Goal: Communication & Community: Answer question/provide support

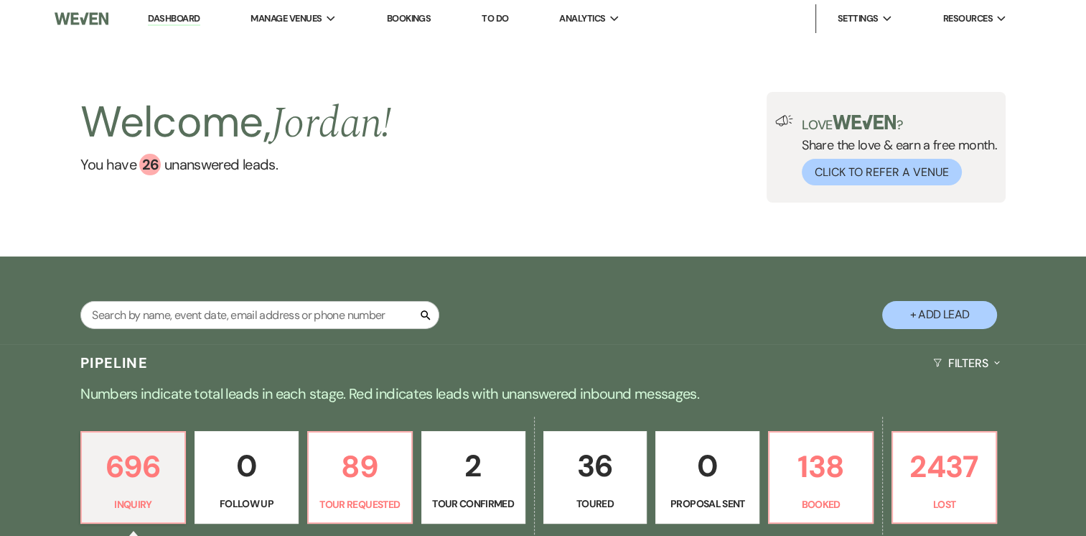
click at [466, 142] on div "Welcome, [PERSON_NAME] ! You have 26 unanswered lead s . Love ? Share the love …" at bounding box center [544, 147] width 1034 height 111
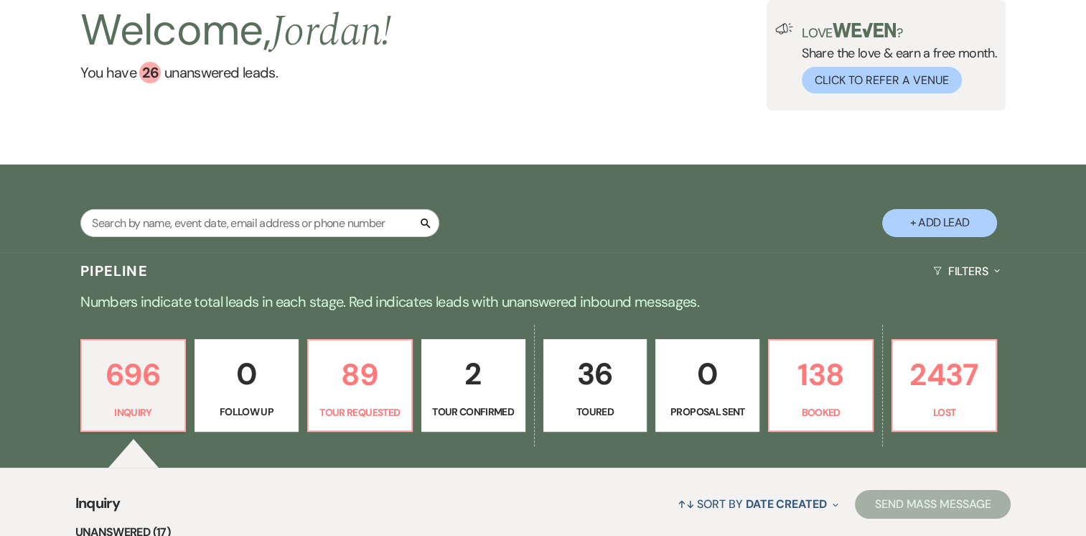
scroll to position [154, 0]
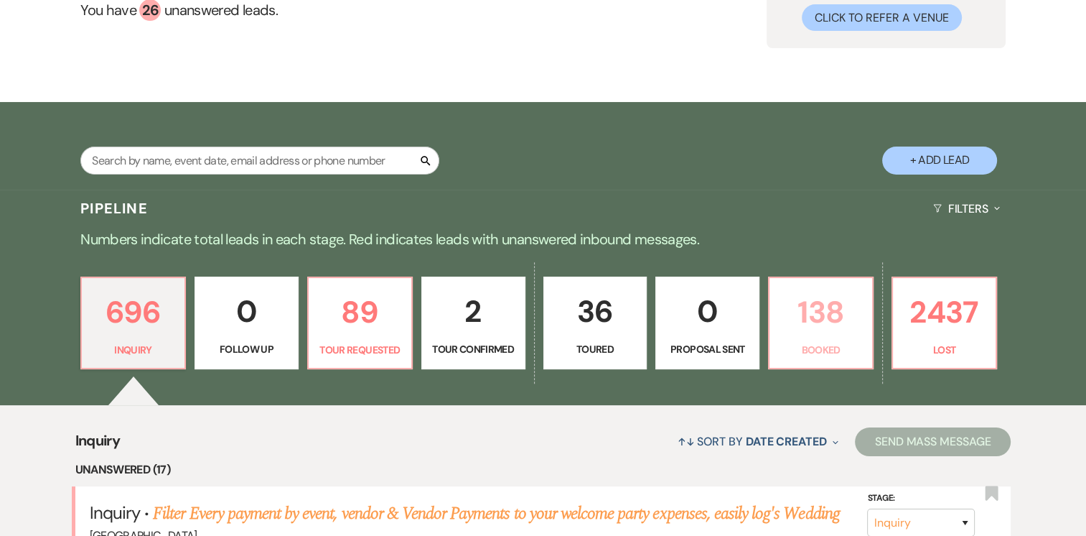
click at [840, 316] on p "138" at bounding box center [820, 312] width 85 height 48
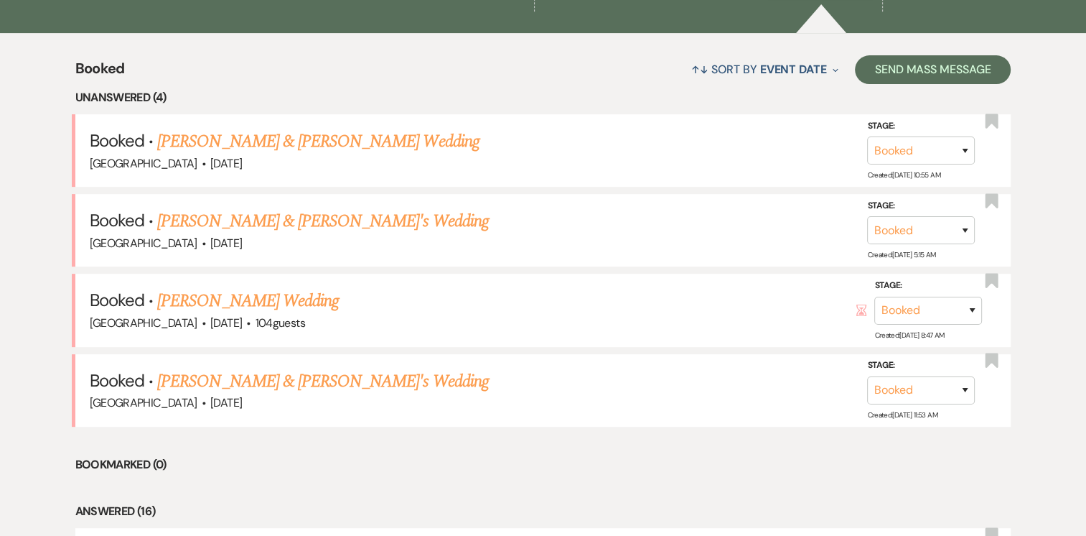
scroll to position [543, 0]
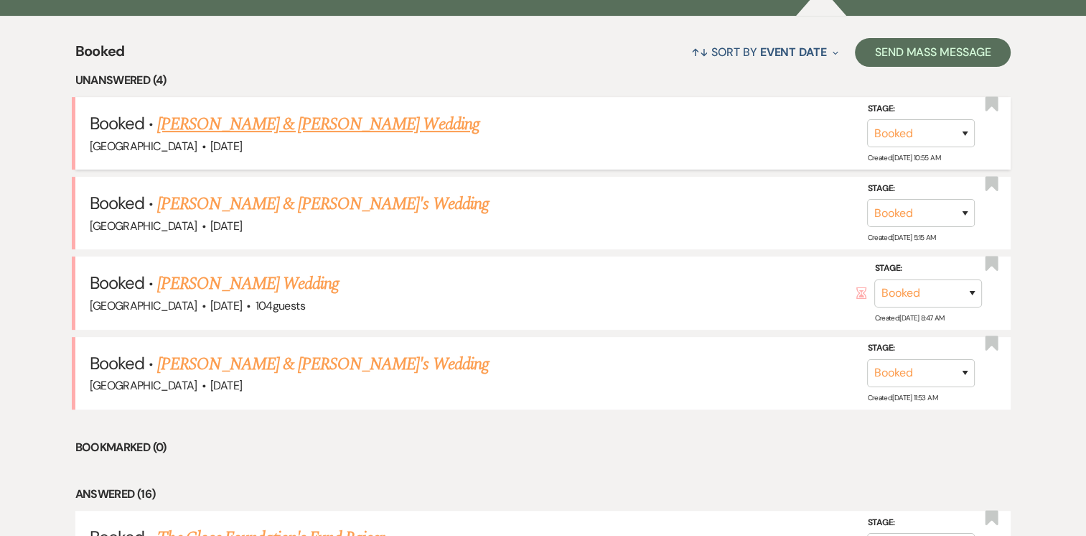
click at [361, 116] on link "[PERSON_NAME] & [PERSON_NAME] Wedding" at bounding box center [318, 124] width 322 height 26
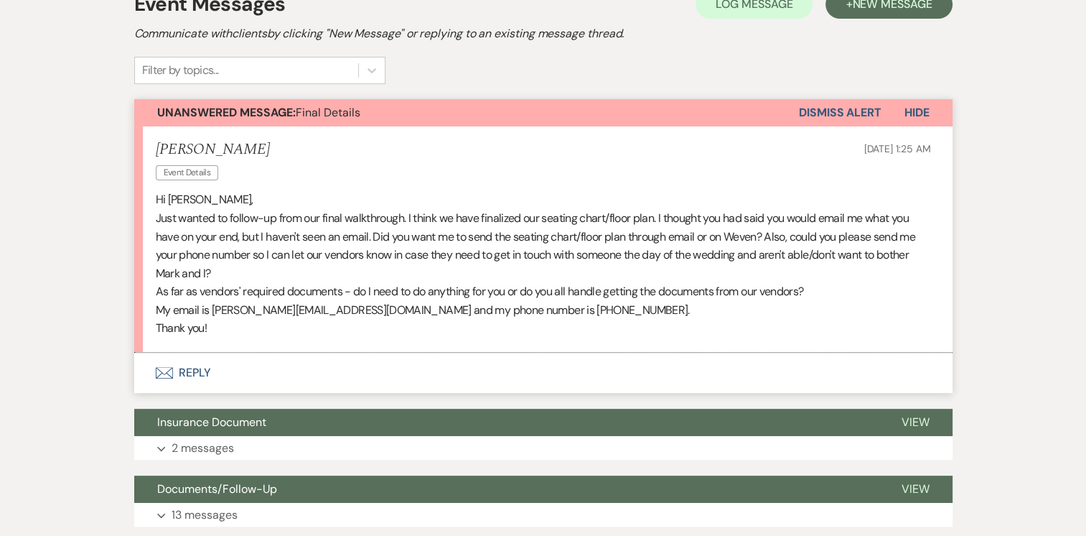
scroll to position [360, 0]
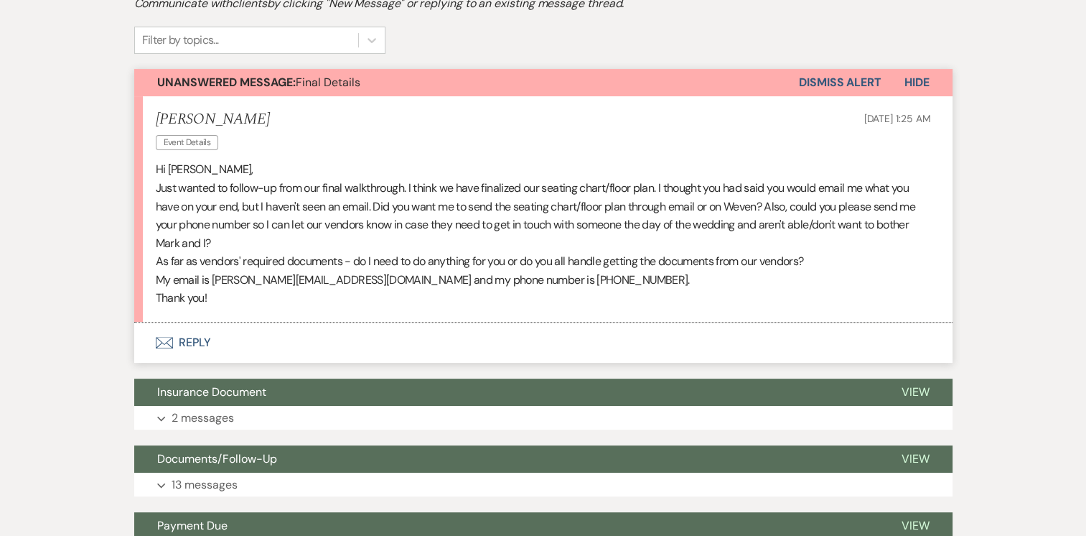
click at [184, 340] on button "Envelope Reply" at bounding box center [543, 342] width 818 height 40
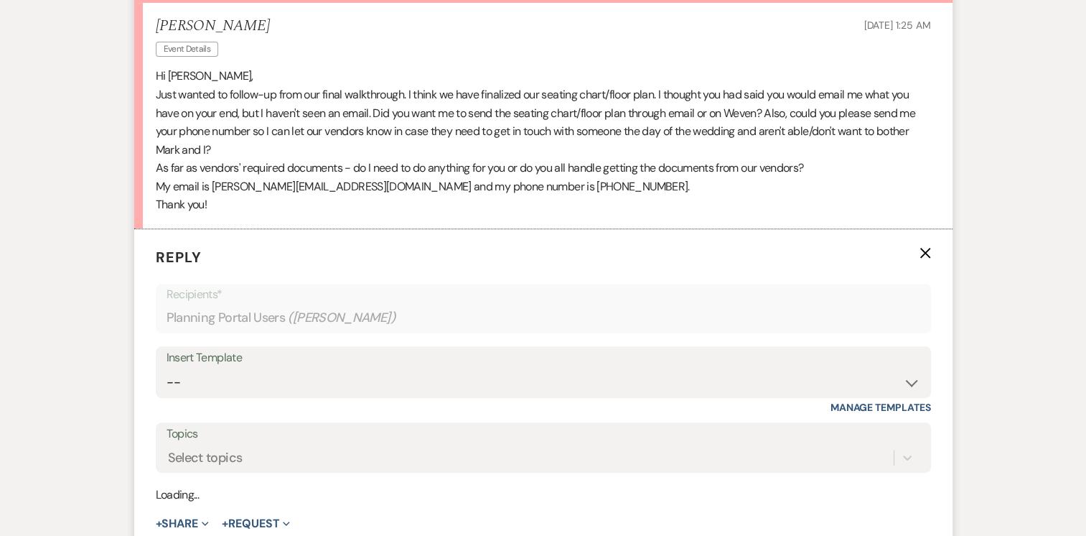
scroll to position [563, 0]
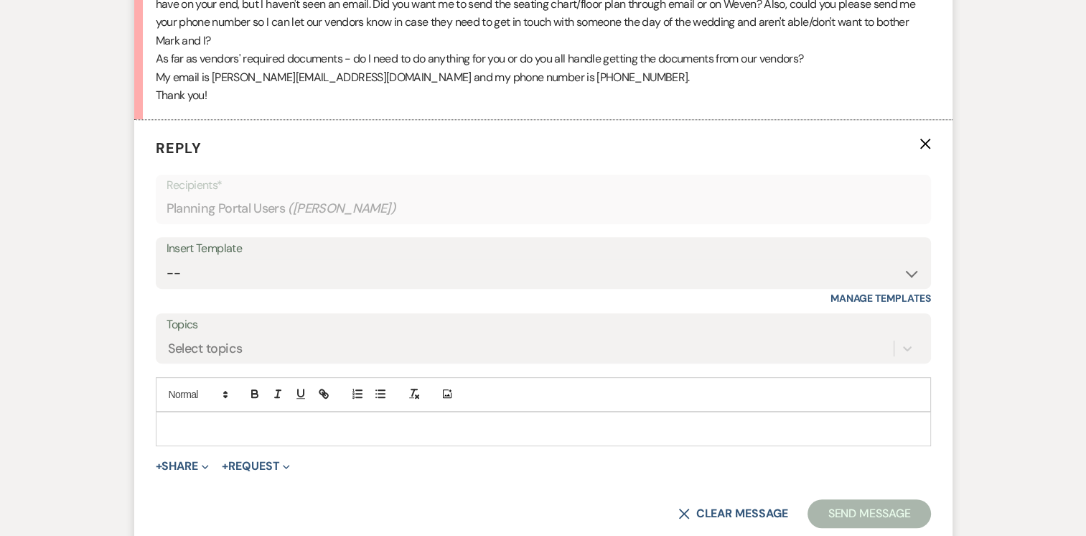
click at [376, 424] on p at bounding box center [543, 429] width 752 height 16
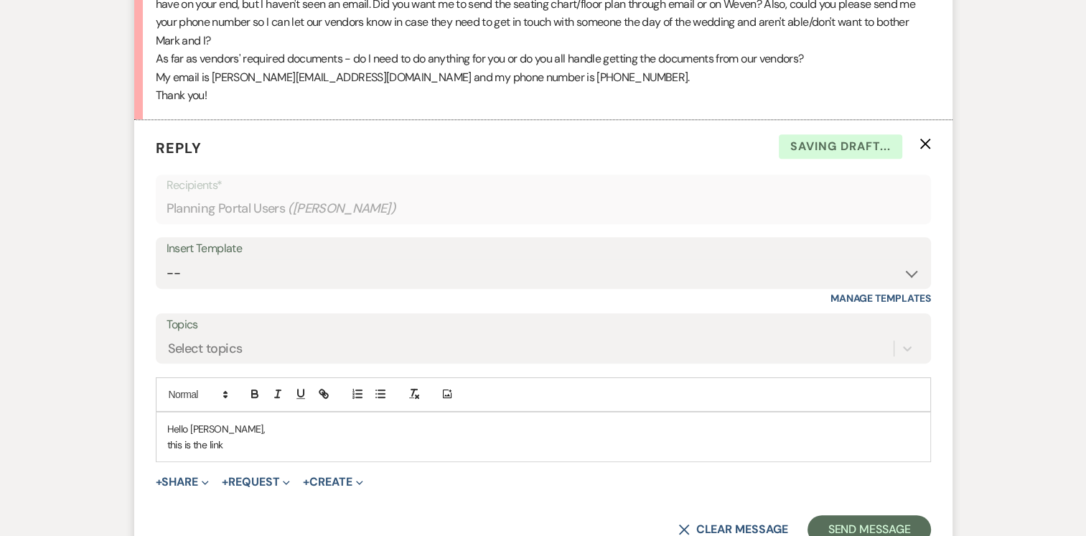
click at [172, 445] on p "this is the link" at bounding box center [543, 445] width 752 height 16
click at [235, 445] on p "This is the link" at bounding box center [543, 445] width 752 height 16
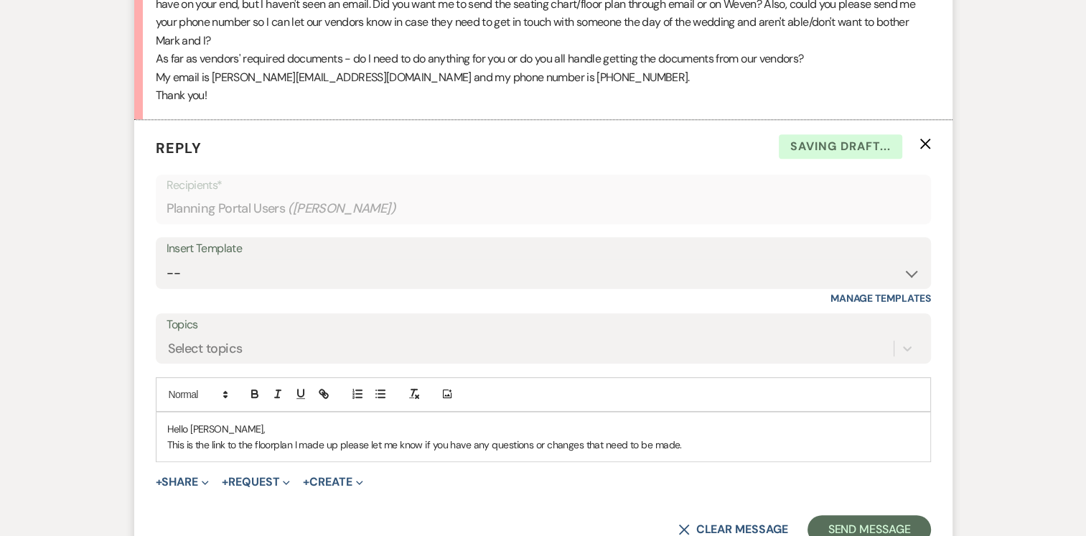
click at [339, 449] on p "This is the link to the floorplan I made up please let me know if you have any …" at bounding box center [543, 445] width 752 height 16
click at [346, 449] on p "This is the link to the floorplan I made up. please let me know if you have any…" at bounding box center [543, 445] width 752 height 16
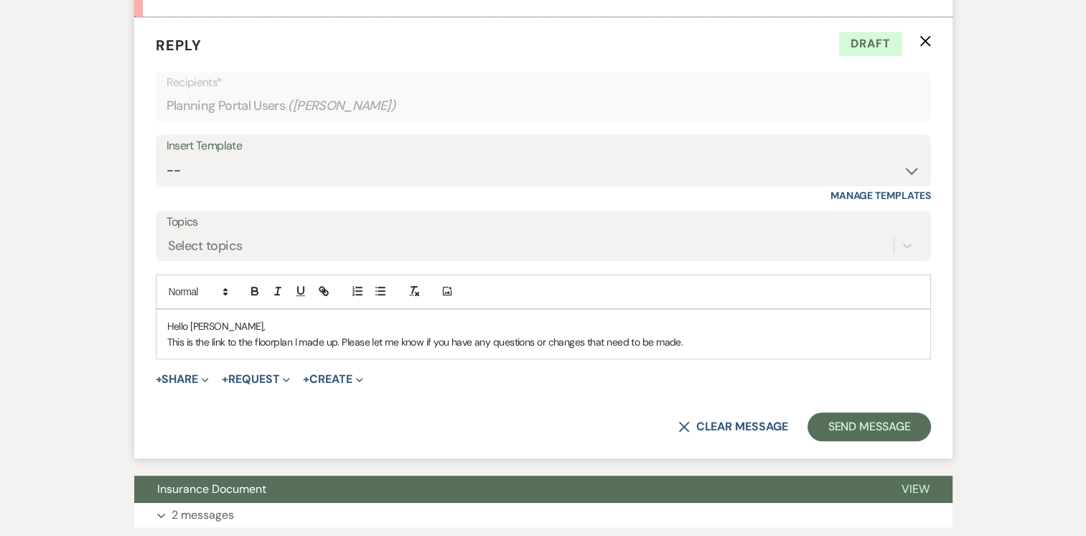
scroll to position [670, 0]
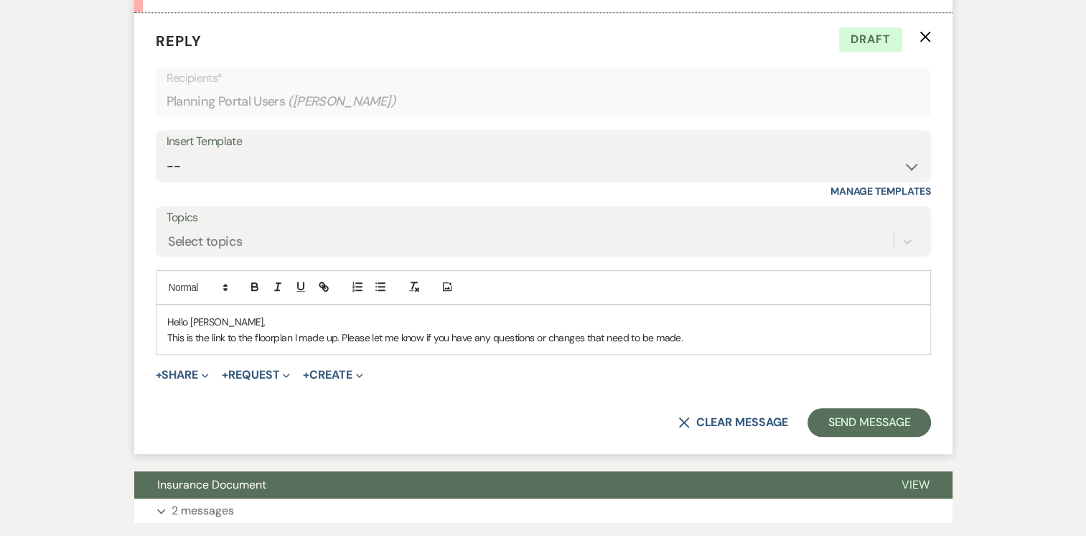
click at [684, 337] on p "This is the link to the floorplan I made up. Please let me know if you have any…" at bounding box center [543, 338] width 752 height 16
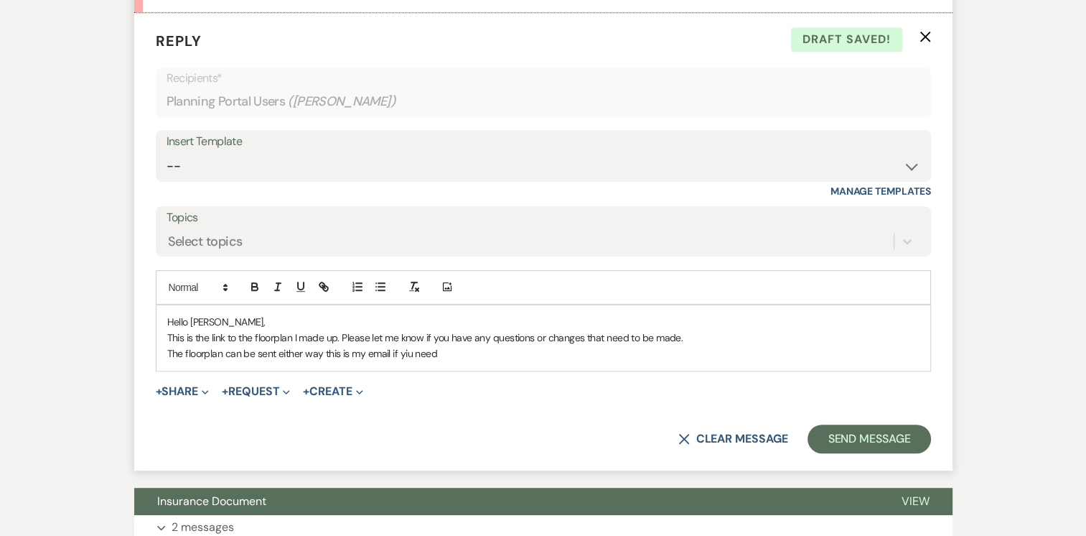
click at [414, 355] on p "The floorplan can be sent either way this is my email if yiu need" at bounding box center [543, 353] width 752 height 16
click at [414, 355] on p "The floorplan can be sent either way this is my email need" at bounding box center [543, 353] width 752 height 16
click at [473, 352] on p "The floorplan can be sent either way this is my email address: [EMAIL_ADDRESS][…" at bounding box center [543, 353] width 752 height 16
click at [555, 354] on p "The floorplan can be sent either way this is my email address: [EMAIL_ADDRESS][…" at bounding box center [543, 353] width 752 height 16
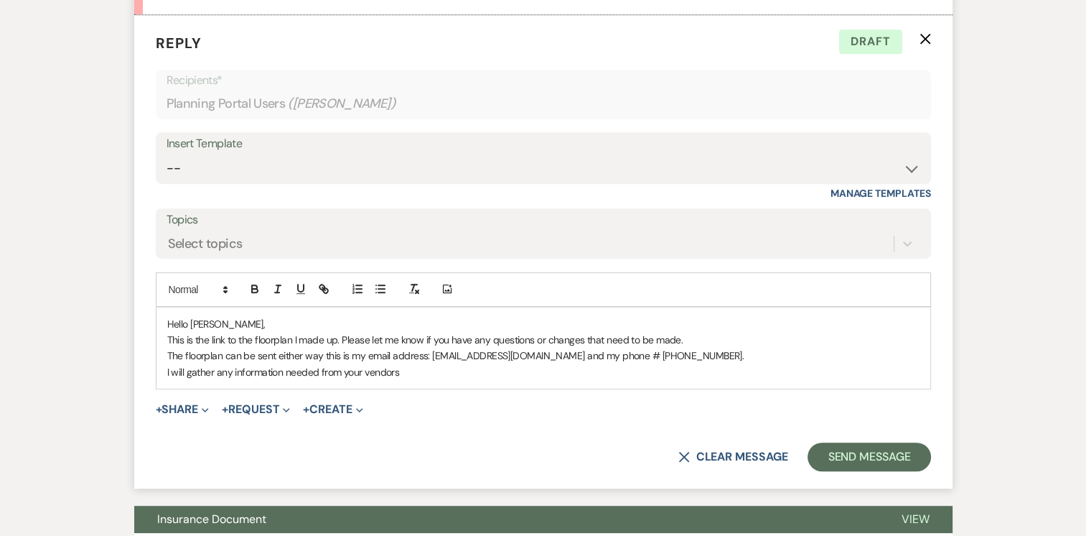
scroll to position [672, 0]
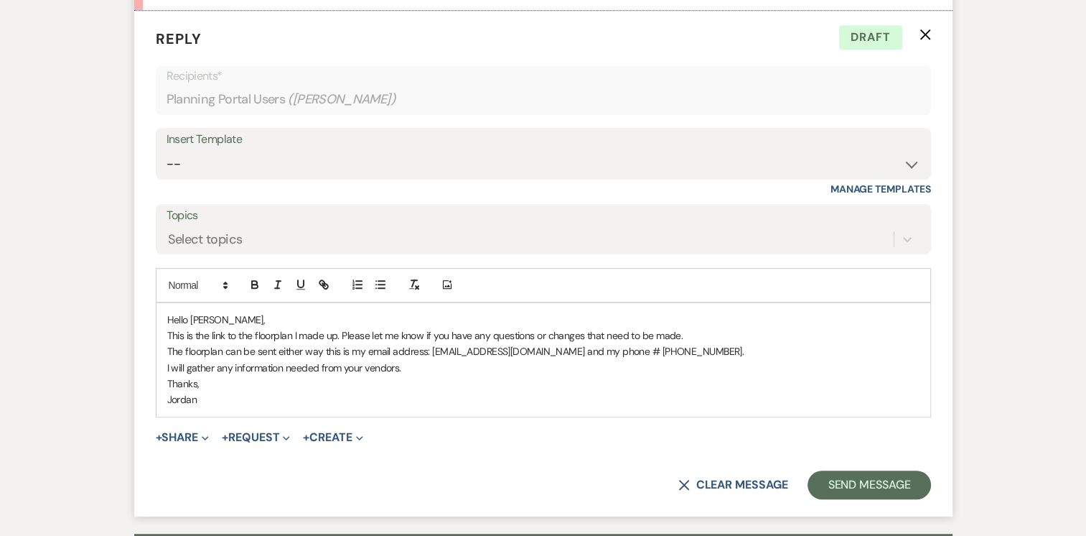
drag, startPoint x: 222, startPoint y: 337, endPoint x: 232, endPoint y: 337, distance: 10.1
drag, startPoint x: 232, startPoint y: 337, endPoint x: 220, endPoint y: 335, distance: 11.7
drag, startPoint x: 214, startPoint y: 334, endPoint x: 320, endPoint y: 396, distance: 122.9
click at [320, 396] on p "Jordan" at bounding box center [543, 399] width 752 height 16
drag, startPoint x: 210, startPoint y: 333, endPoint x: 227, endPoint y: 335, distance: 17.4
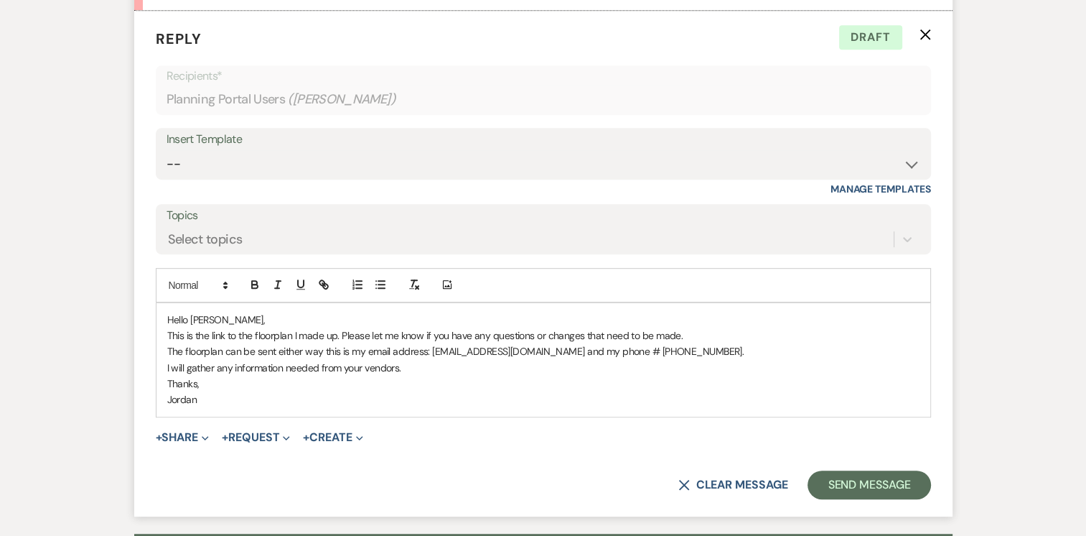
click at [227, 335] on p "This is the link to the floorplan I made up. Please let me know if you have any…" at bounding box center [543, 335] width 752 height 16
drag, startPoint x: 227, startPoint y: 335, endPoint x: 210, endPoint y: 335, distance: 16.5
click at [210, 335] on p "This is the link to the floorplan I made up. Please let me know if you have any…" at bounding box center [543, 335] width 752 height 16
click at [328, 283] on icon "button" at bounding box center [323, 284] width 13 height 13
click at [198, 361] on input "link" at bounding box center [226, 363] width 122 height 19
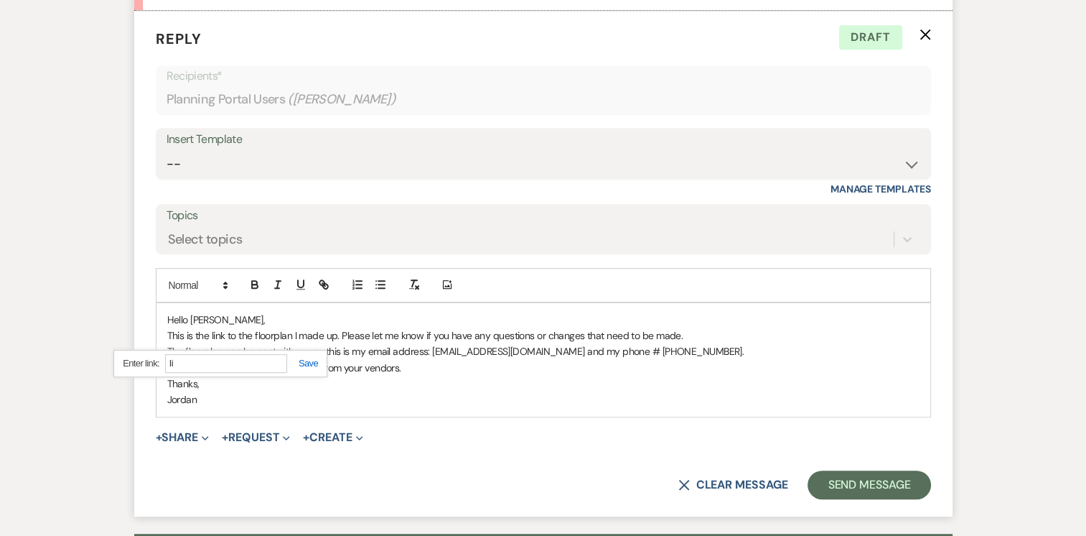
type input "l"
paste input "[URL][DOMAIN_NAME]"
type input "[URL][DOMAIN_NAME]"
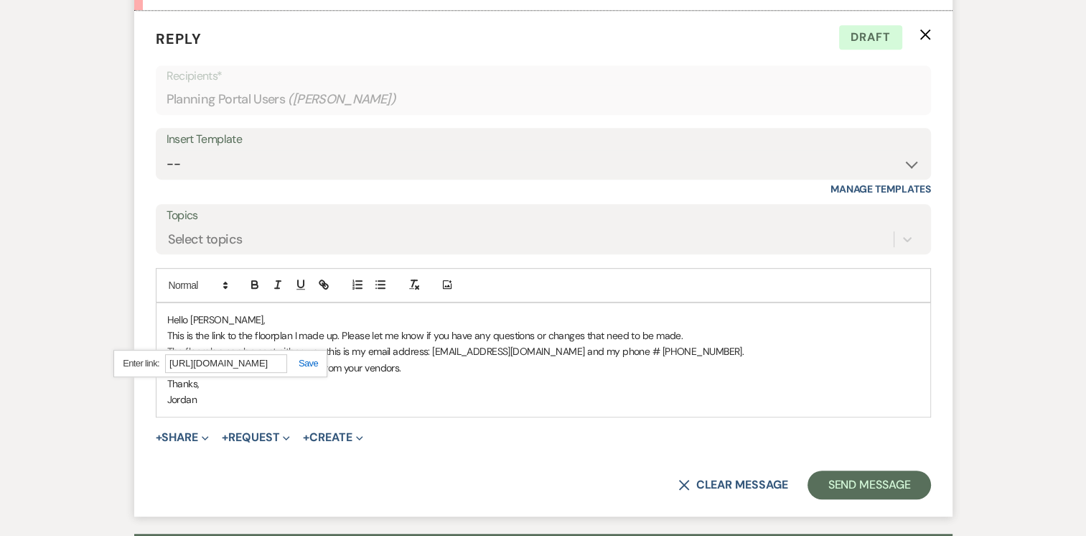
click at [307, 358] on link at bounding box center [302, 363] width 31 height 11
click at [303, 395] on p "Jordan" at bounding box center [543, 399] width 752 height 16
click at [219, 331] on link "link" at bounding box center [216, 335] width 14 height 13
click at [225, 361] on link "[URL][DOMAIN_NAME]" at bounding box center [180, 363] width 90 height 19
click at [434, 398] on p "Jordan" at bounding box center [543, 399] width 752 height 16
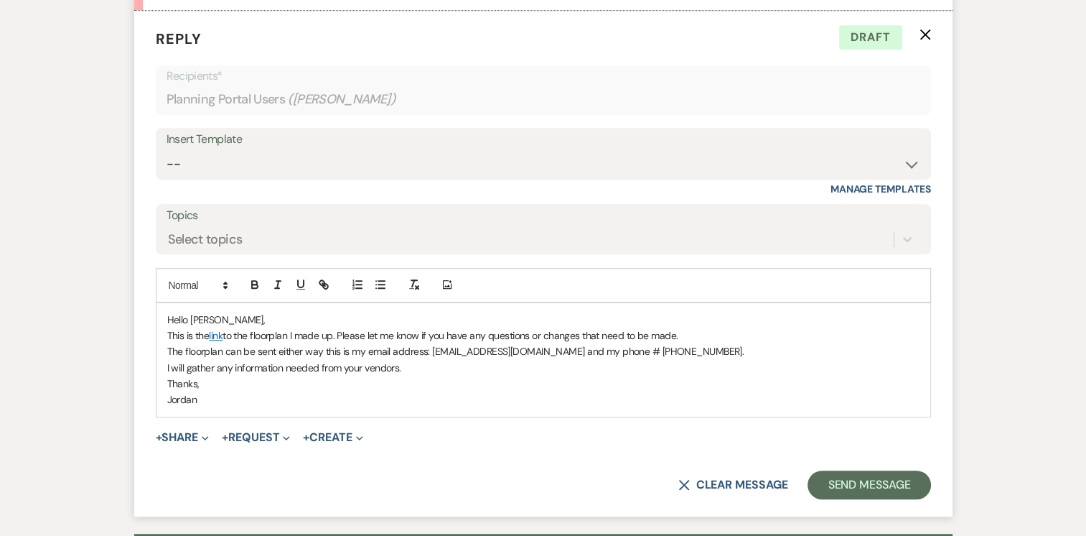
click at [684, 334] on p "This is the link to the floorplan I made up. Please let me know if you have any…" at bounding box center [543, 335] width 752 height 16
click at [849, 335] on p "This is the link to the floorplan I made up. Please let me know if you have any…" at bounding box center [543, 335] width 752 height 16
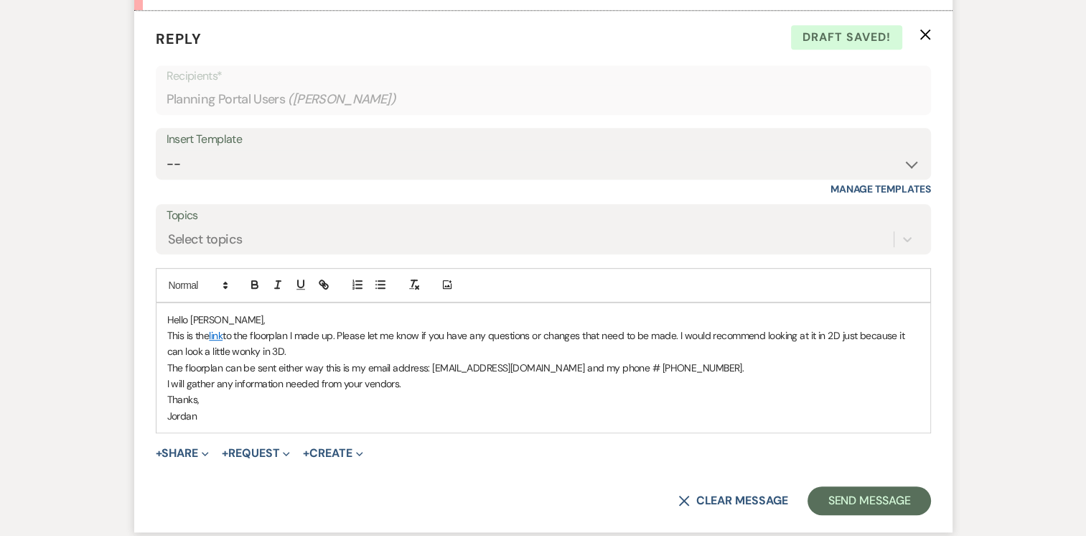
click at [681, 334] on p "This is the link to the floorplan I made up. Please let me know if you have any…" at bounding box center [543, 343] width 752 height 32
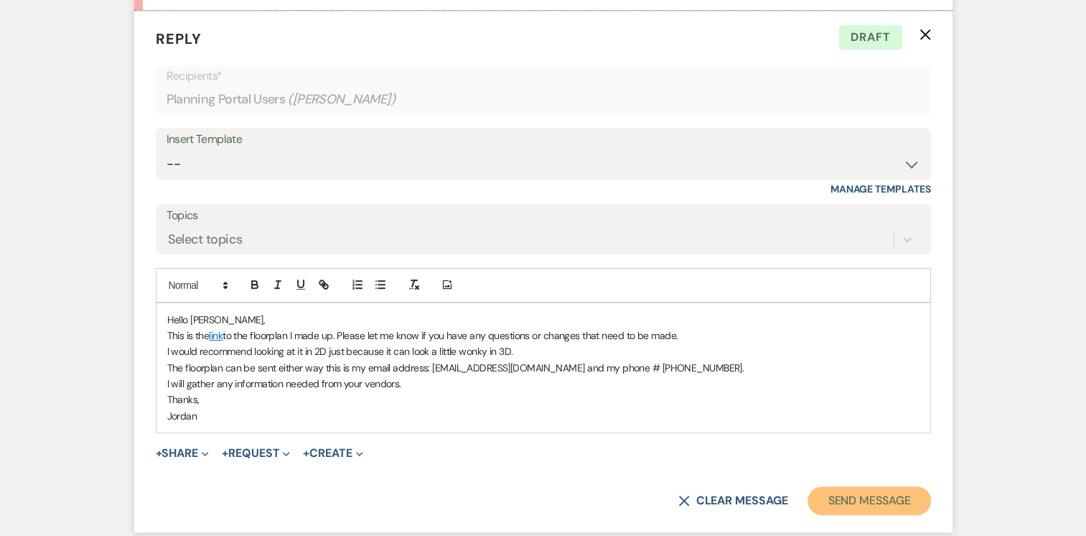
click at [876, 502] on button "Send Message" at bounding box center [869, 500] width 123 height 29
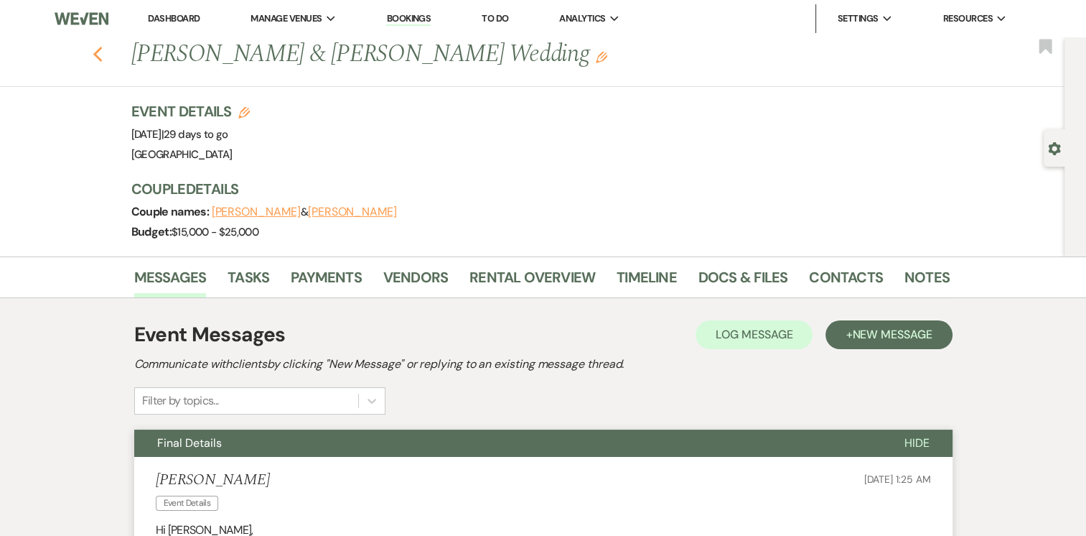
click at [100, 60] on icon "Previous" at bounding box center [98, 54] width 11 height 17
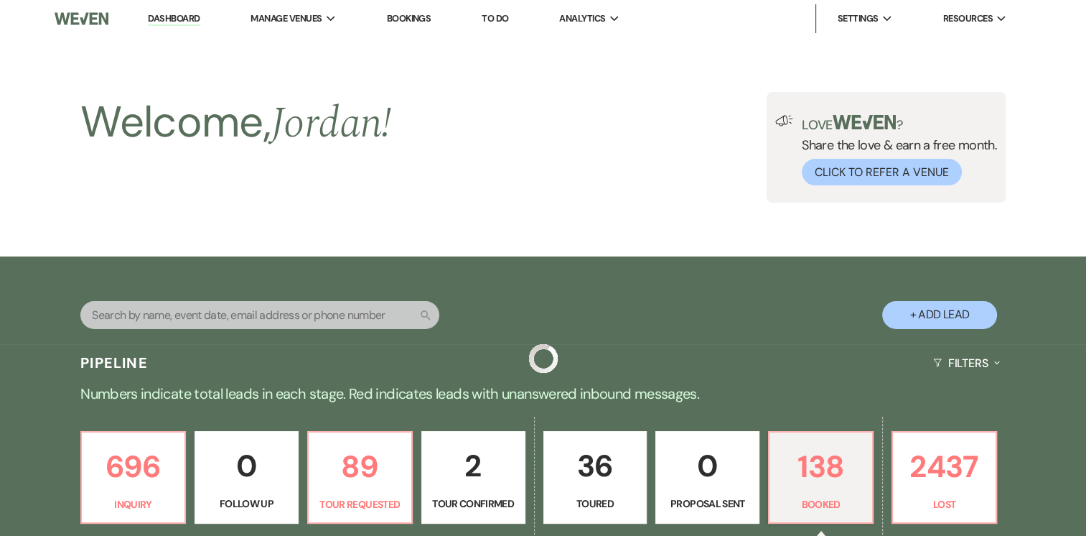
scroll to position [543, 0]
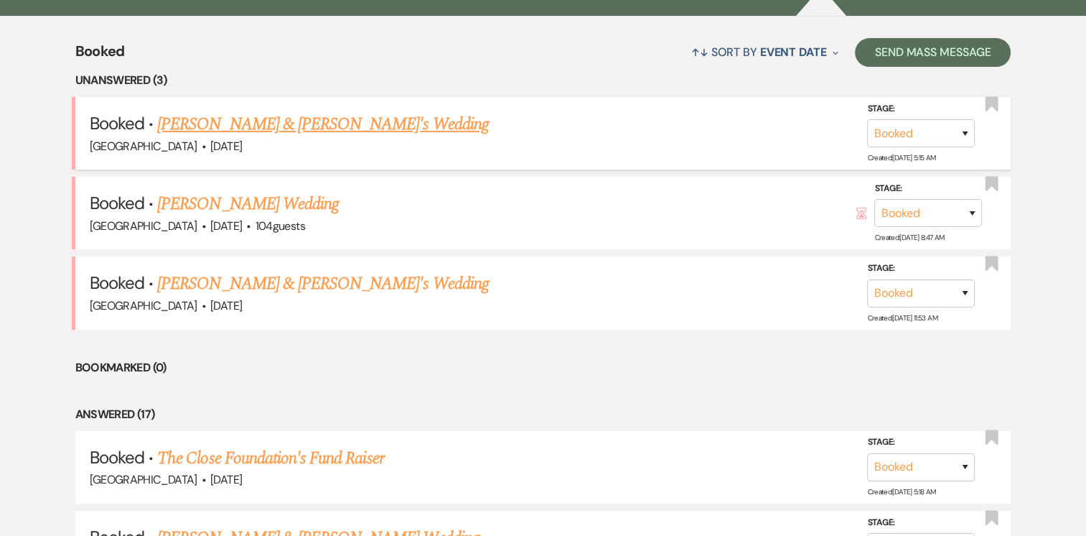
click at [334, 123] on link "[PERSON_NAME] & [PERSON_NAME]'s Wedding" at bounding box center [323, 124] width 332 height 26
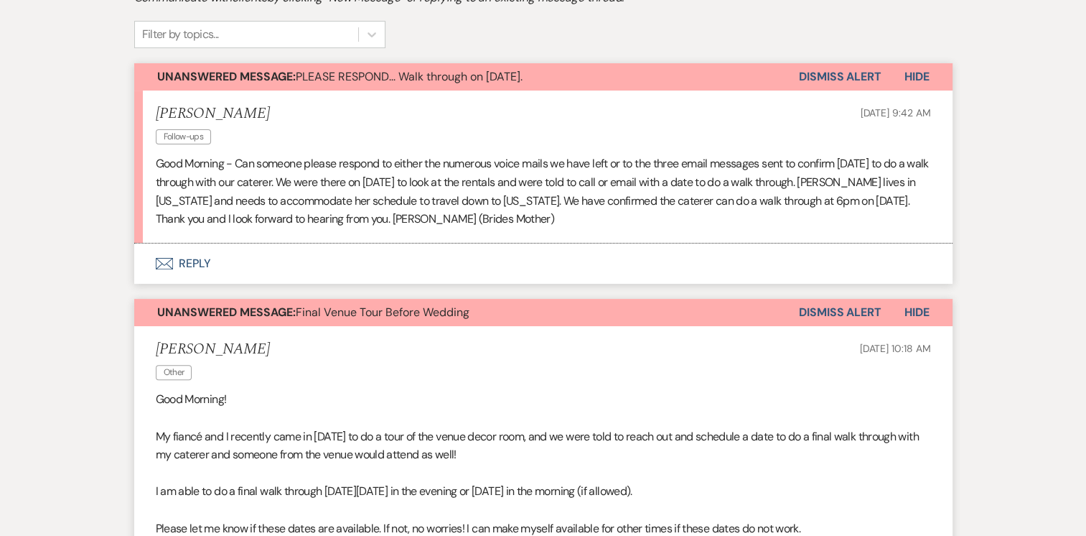
scroll to position [350, 0]
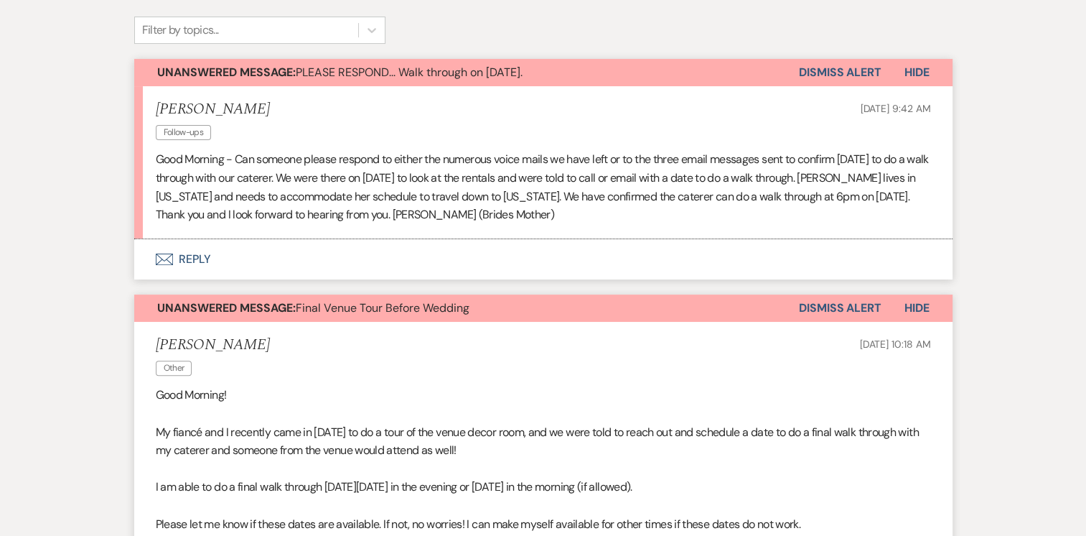
click at [837, 309] on button "Dismiss Alert" at bounding box center [840, 307] width 83 height 27
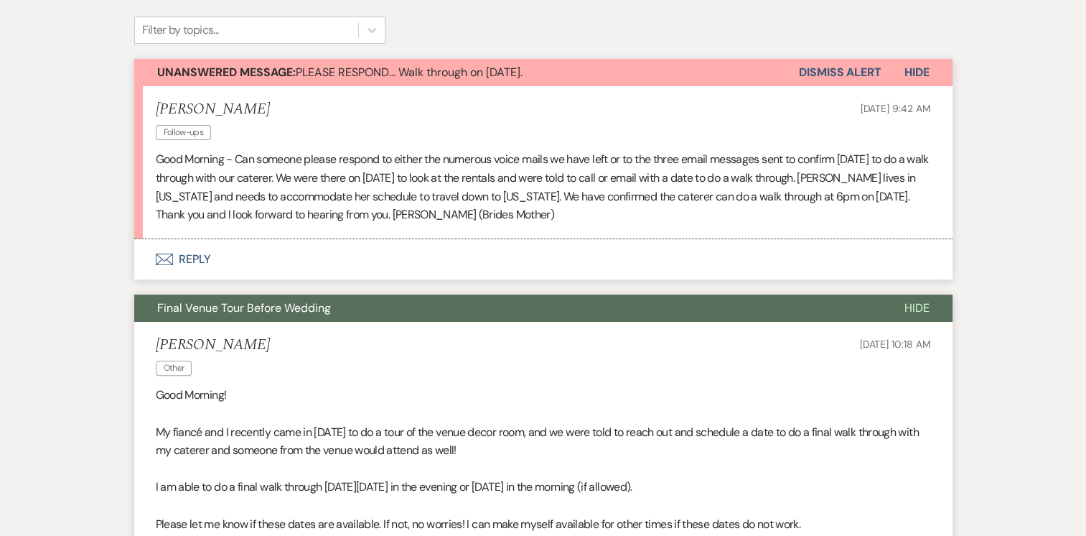
click at [840, 69] on button "Dismiss Alert" at bounding box center [840, 72] width 83 height 27
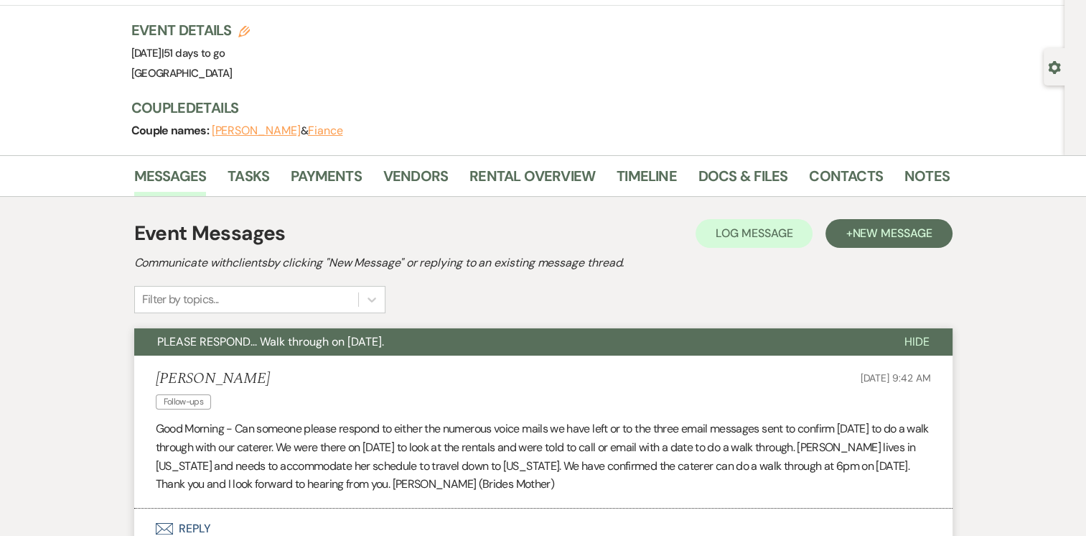
scroll to position [0, 0]
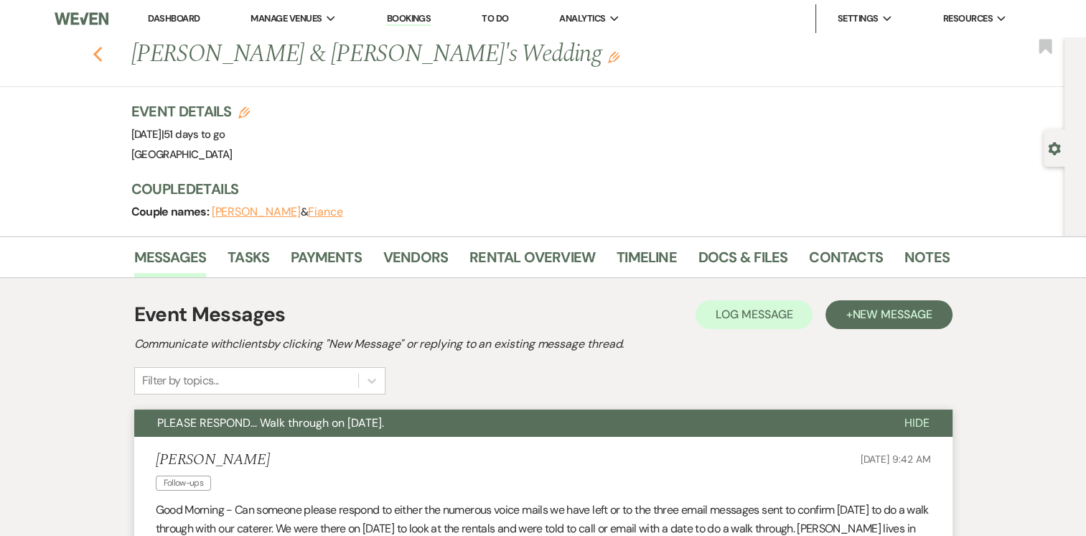
click at [103, 52] on icon "Previous" at bounding box center [98, 54] width 11 height 17
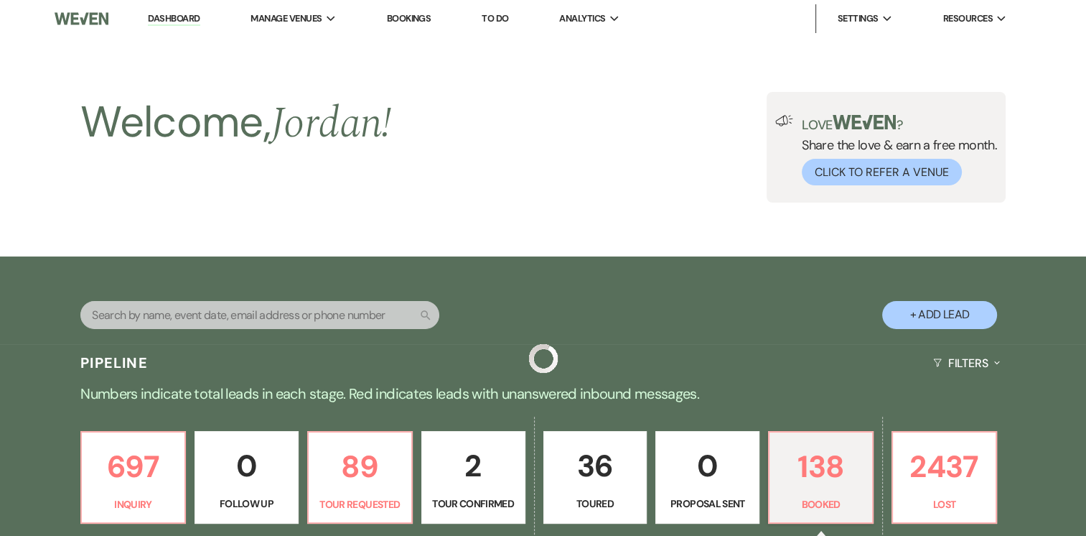
scroll to position [543, 0]
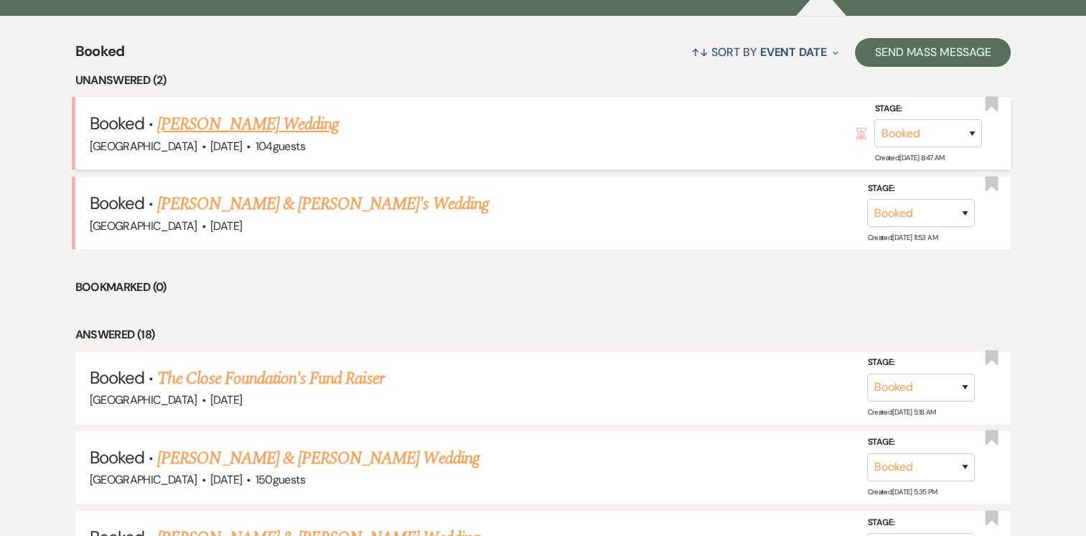
click at [286, 128] on link "[PERSON_NAME] Wedding" at bounding box center [248, 124] width 182 height 26
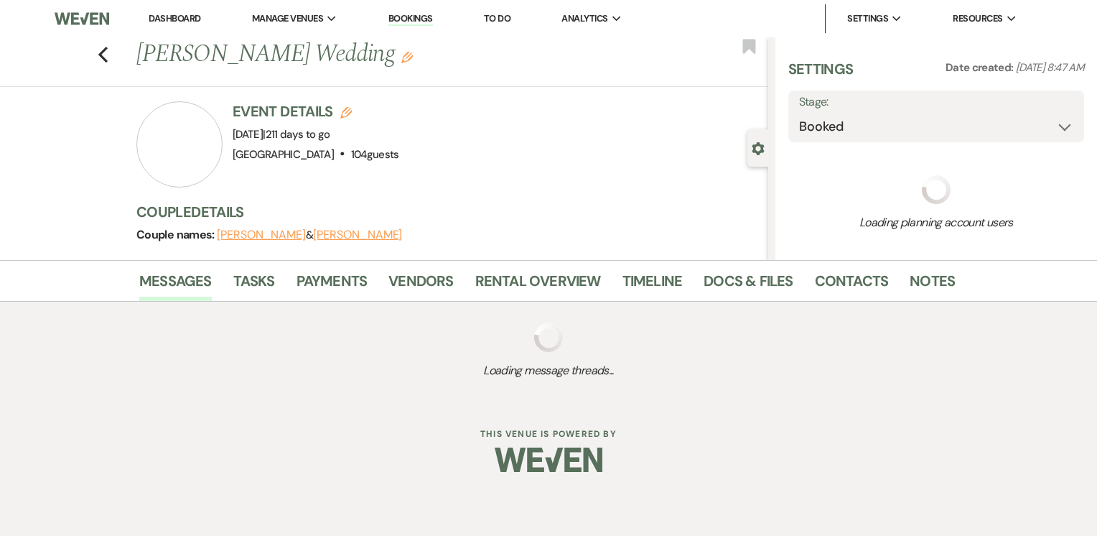
select select "5"
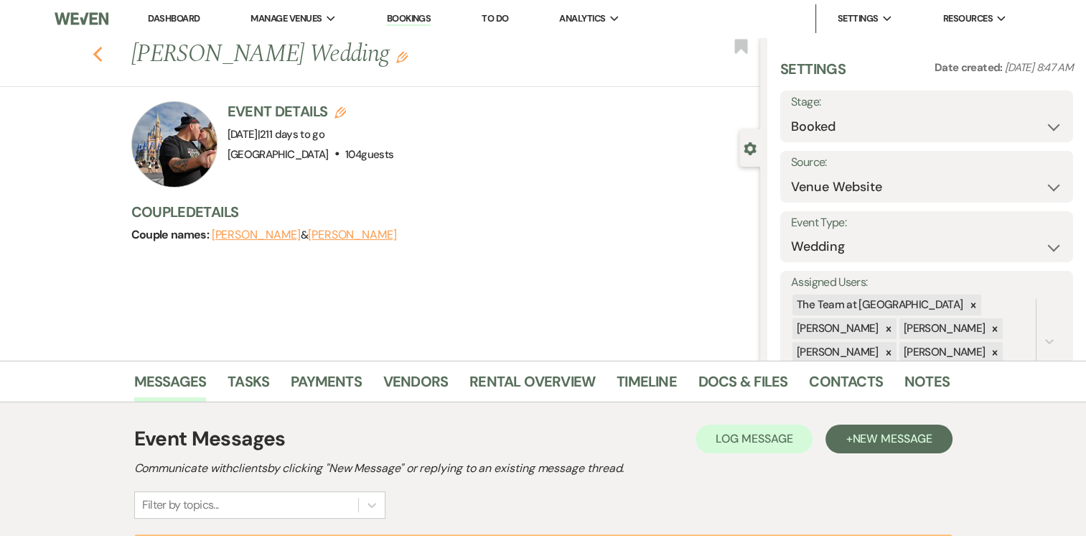
click at [102, 56] on use "button" at bounding box center [97, 55] width 9 height 16
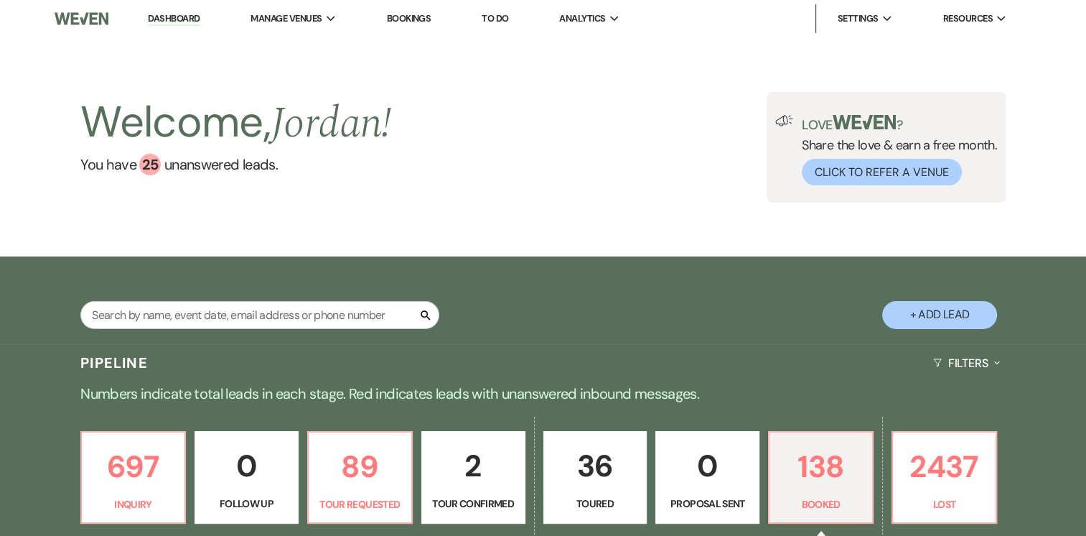
click at [1065, 40] on div "Welcome, [PERSON_NAME] ! You have 25 unanswered lead s . Love ? Share the love …" at bounding box center [543, 146] width 1086 height 219
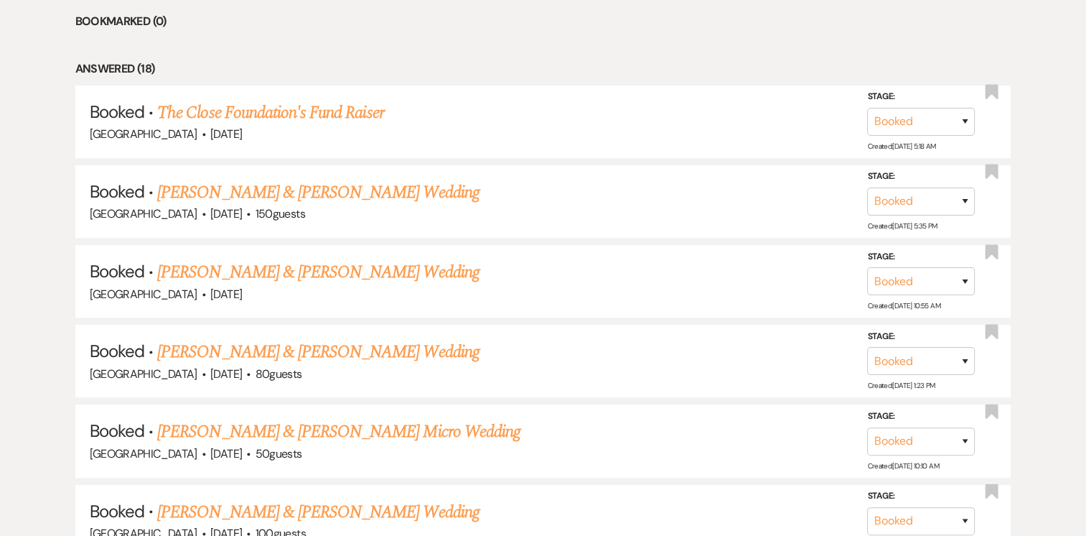
scroll to position [826, 0]
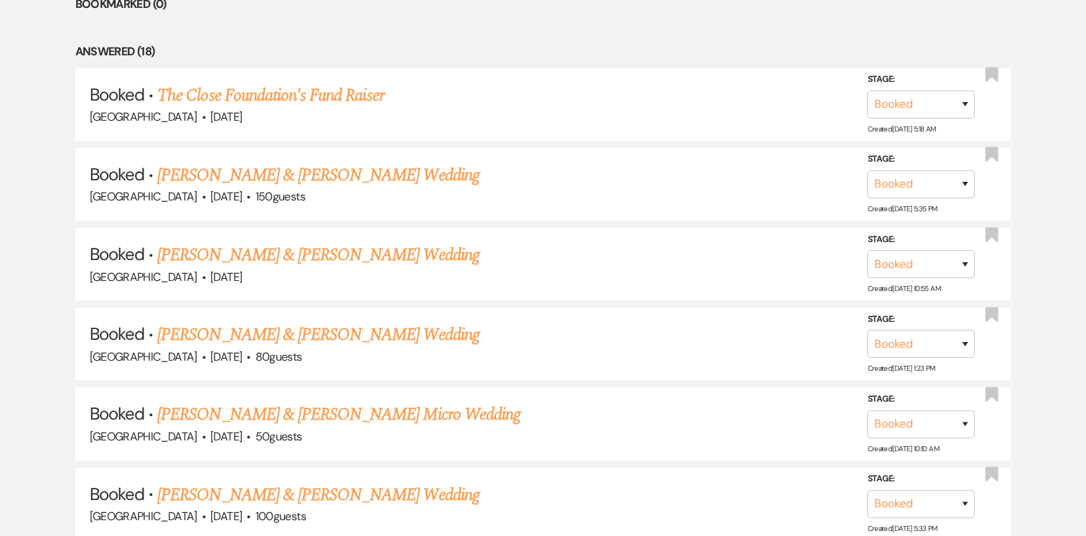
click at [368, 164] on link "[PERSON_NAME] & [PERSON_NAME] Wedding" at bounding box center [318, 175] width 322 height 26
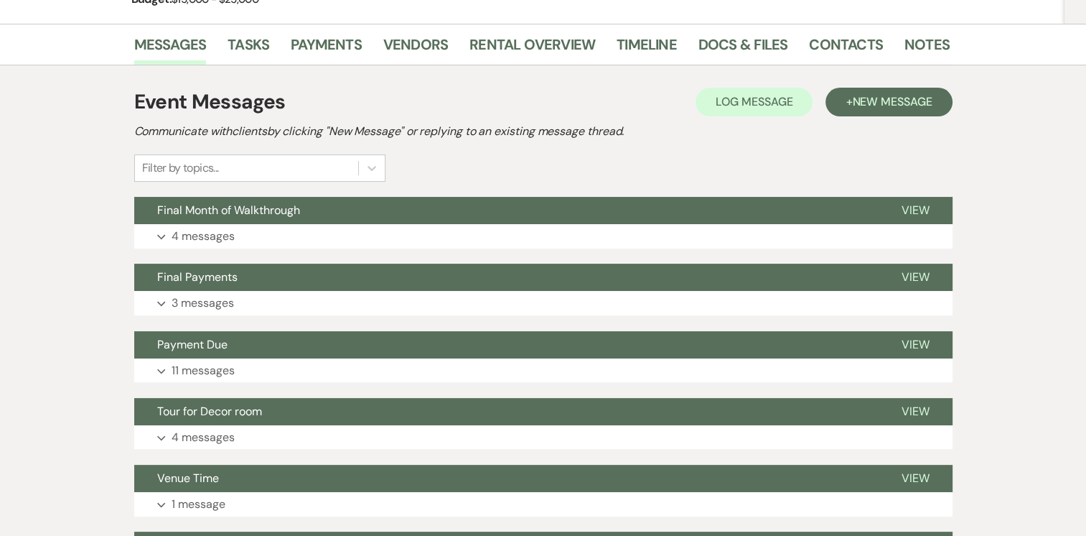
scroll to position [247, 0]
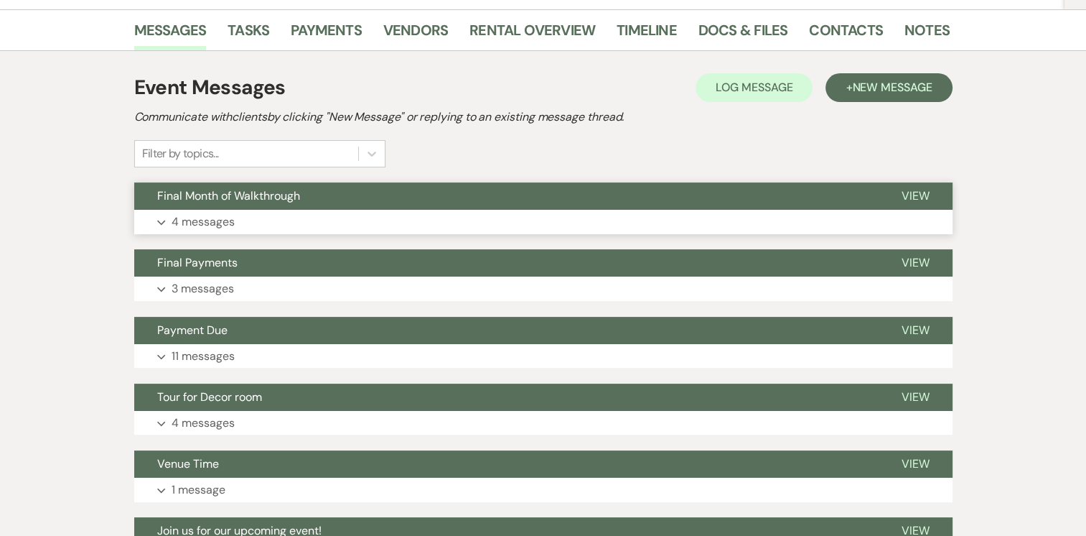
click at [178, 215] on p "4 messages" at bounding box center [203, 222] width 63 height 19
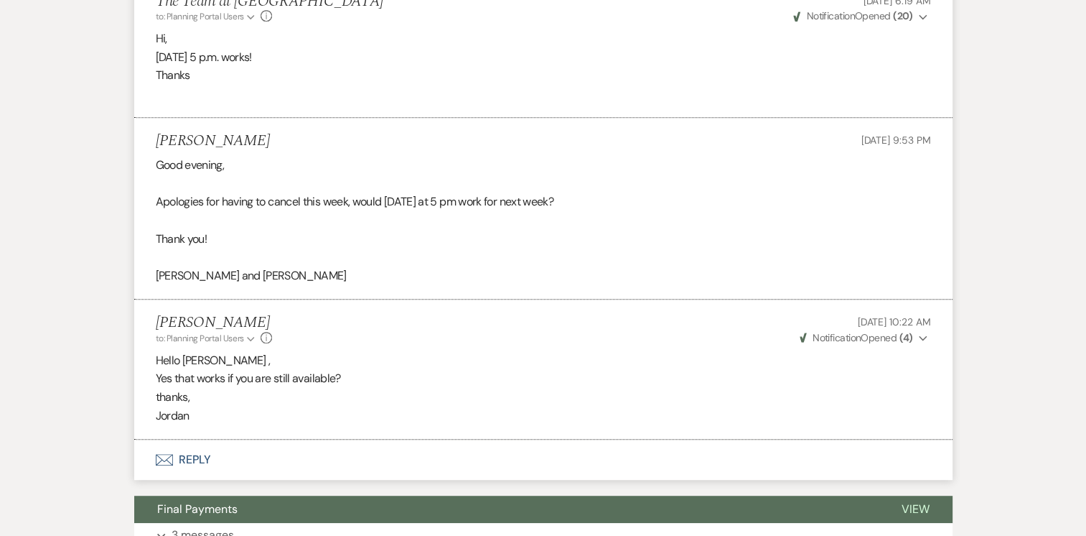
scroll to position [725, 0]
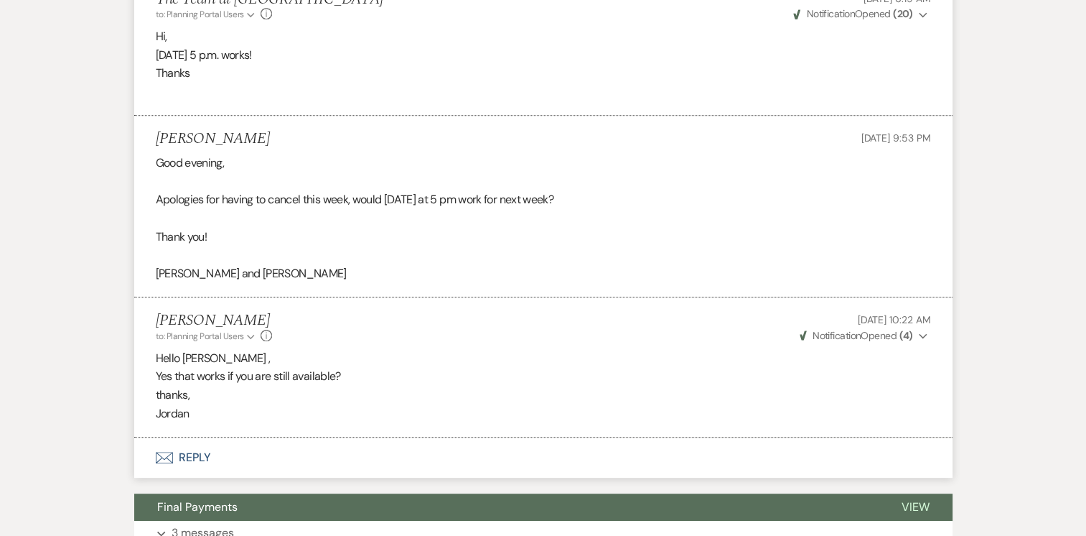
click at [923, 335] on icon "Expand" at bounding box center [923, 336] width 9 height 10
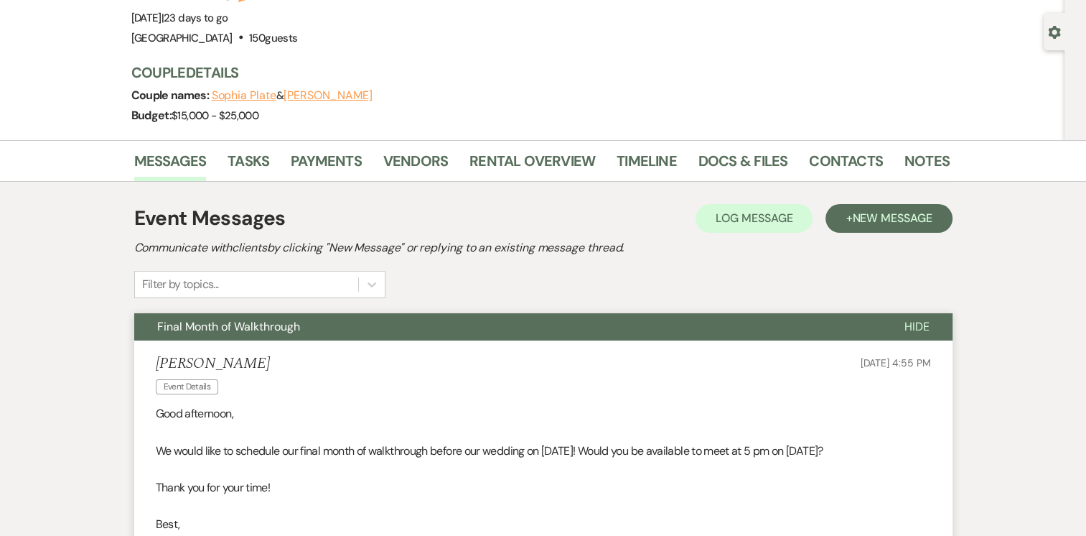
scroll to position [49, 0]
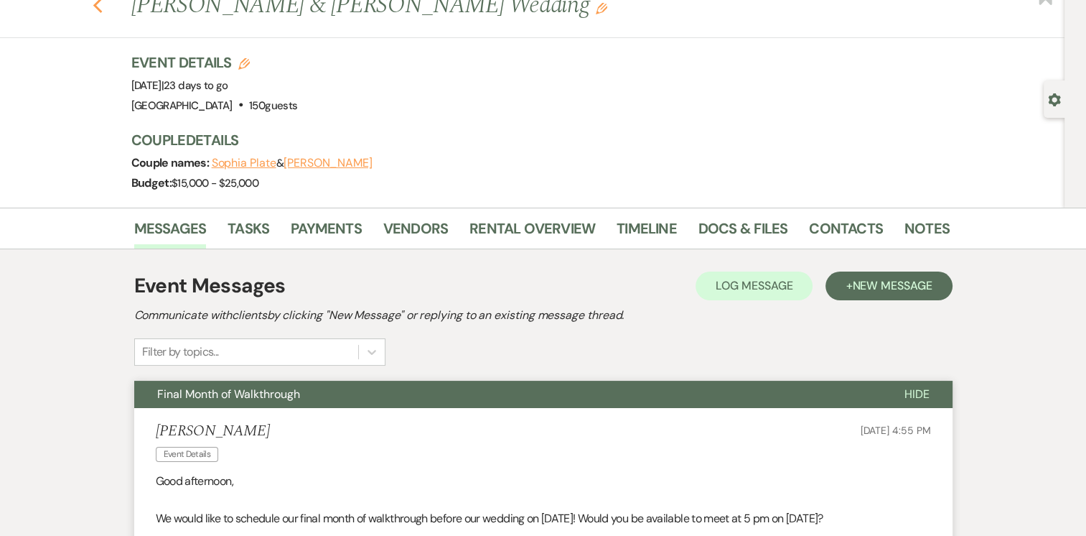
click at [98, 4] on icon "Previous" at bounding box center [98, 5] width 11 height 17
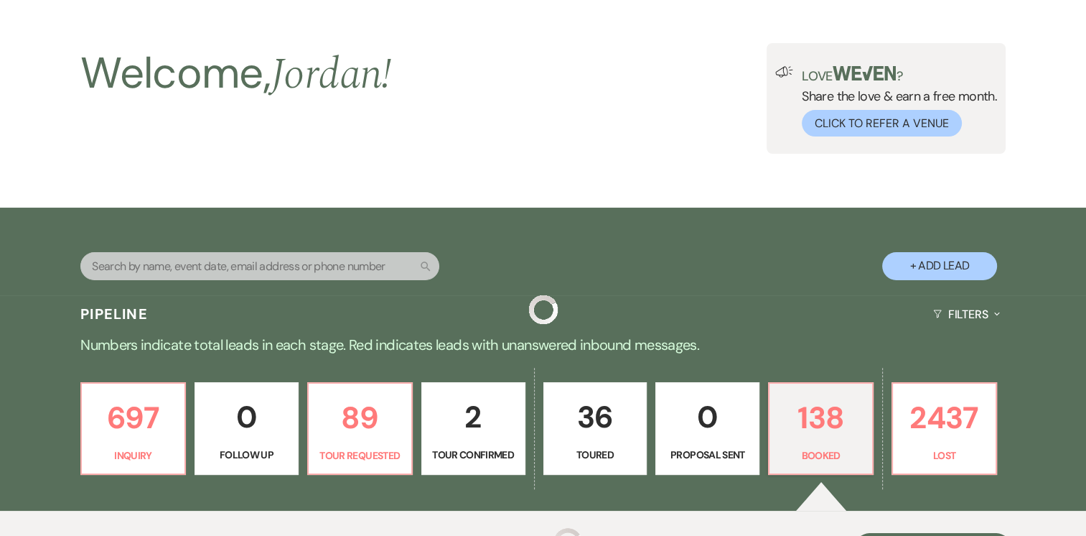
scroll to position [826, 0]
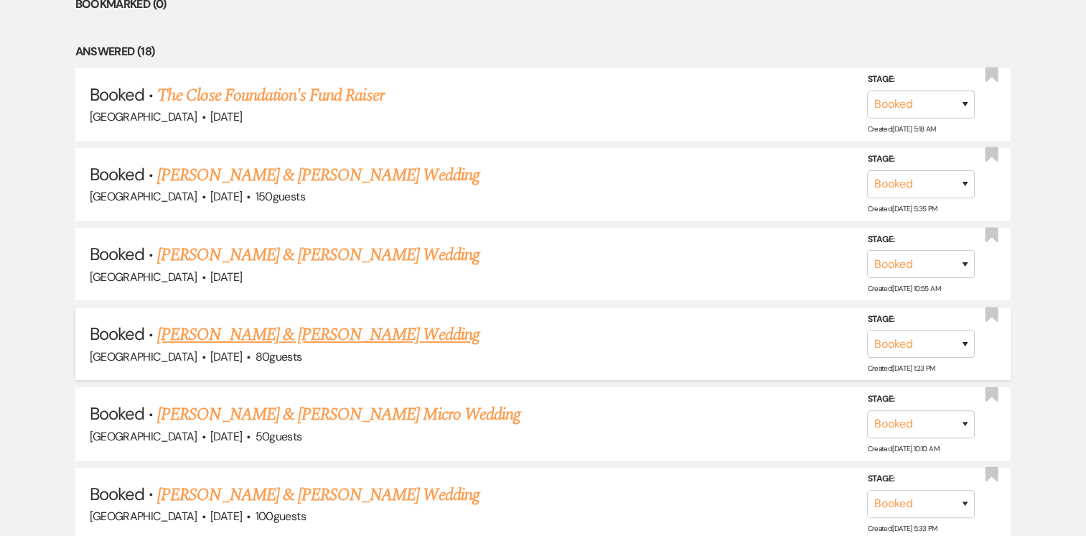
click at [302, 335] on link "[PERSON_NAME] & [PERSON_NAME] Wedding" at bounding box center [318, 335] width 322 height 26
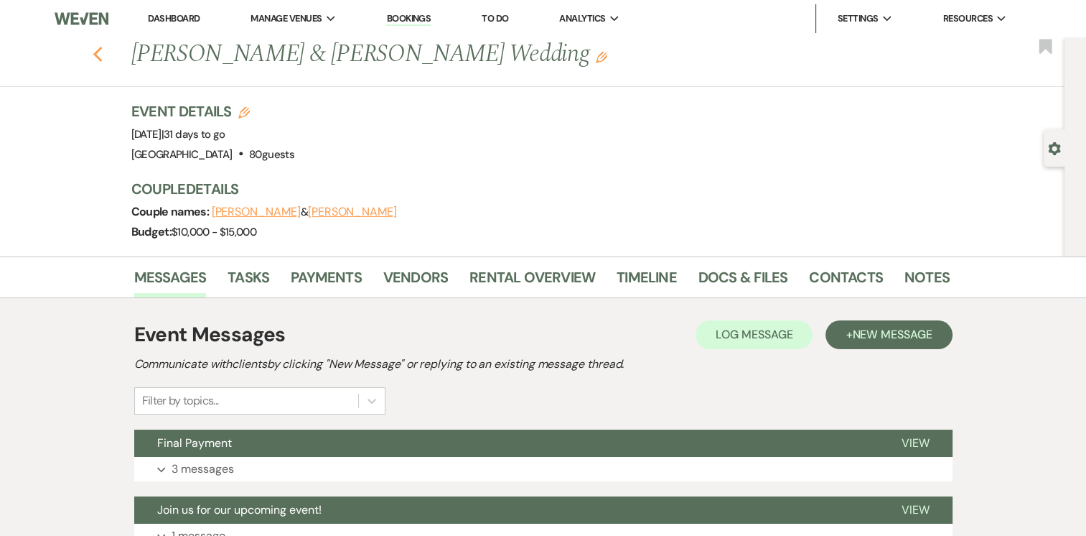
click at [103, 53] on icon "Previous" at bounding box center [98, 54] width 11 height 17
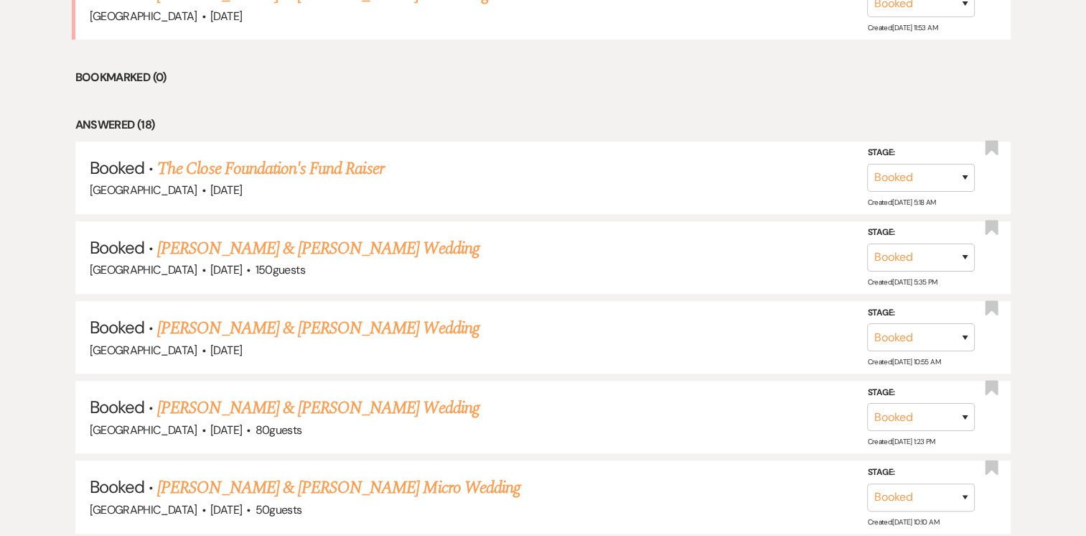
scroll to position [736, 0]
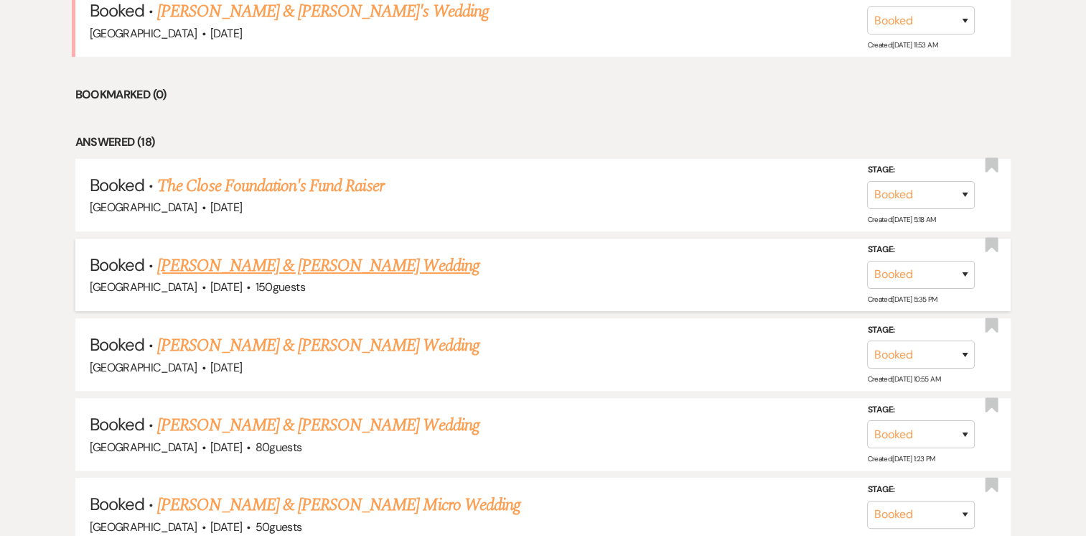
click at [307, 263] on link "[PERSON_NAME] & [PERSON_NAME] Wedding" at bounding box center [318, 266] width 322 height 26
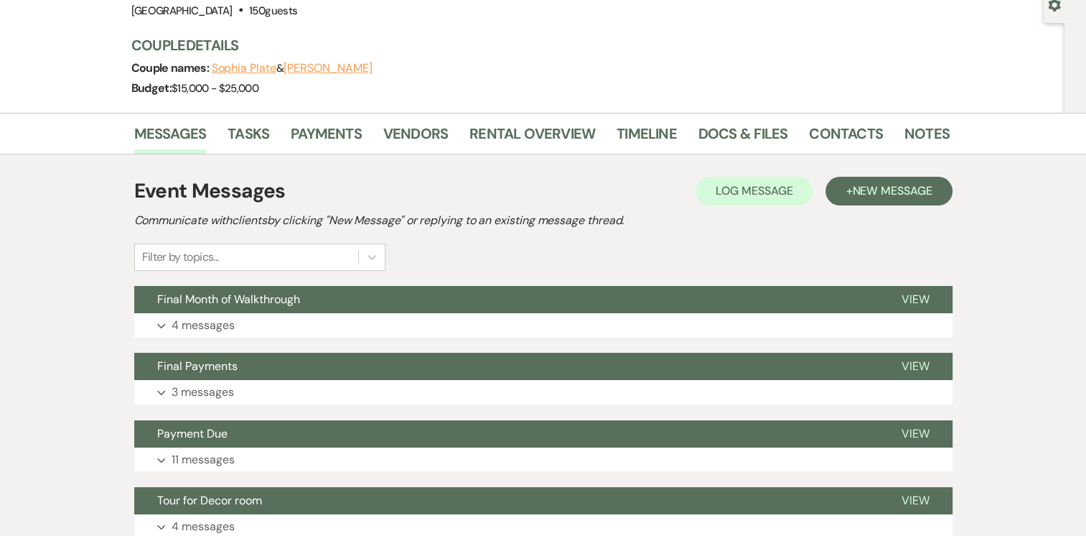
scroll to position [146, 0]
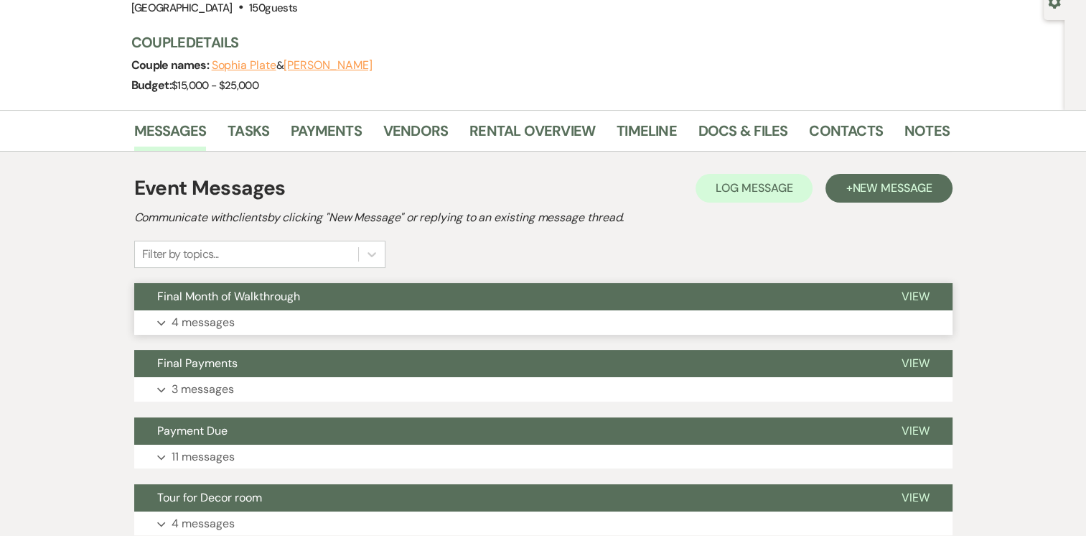
click at [164, 323] on icon "Expand" at bounding box center [161, 323] width 9 height 6
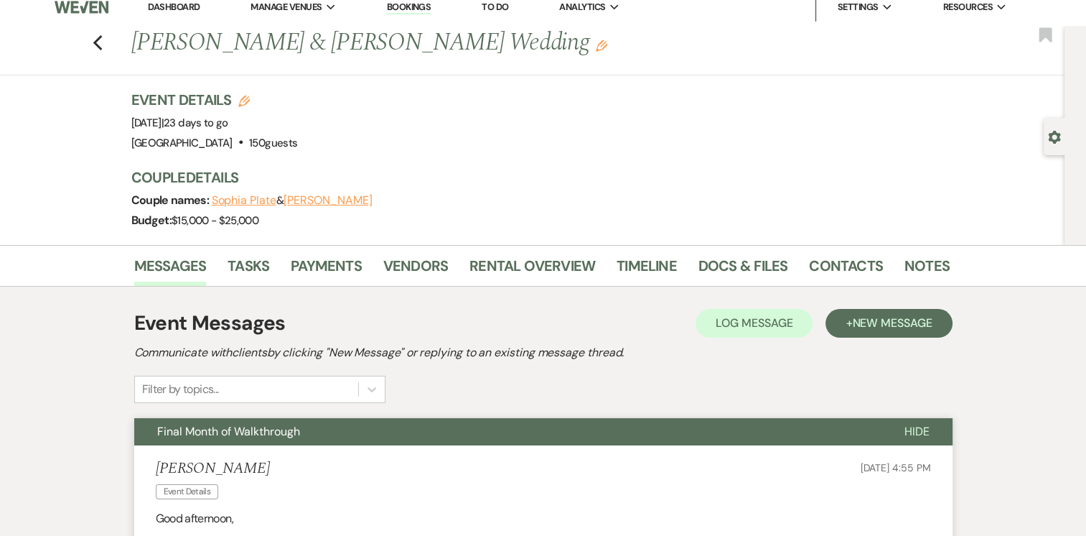
scroll to position [0, 0]
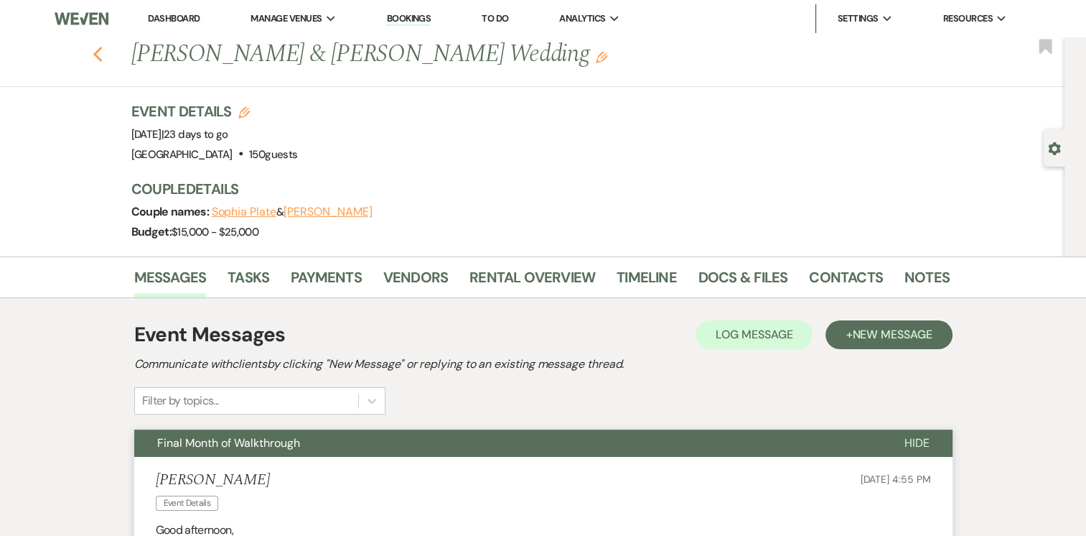
click at [103, 56] on icon "Previous" at bounding box center [98, 54] width 11 height 17
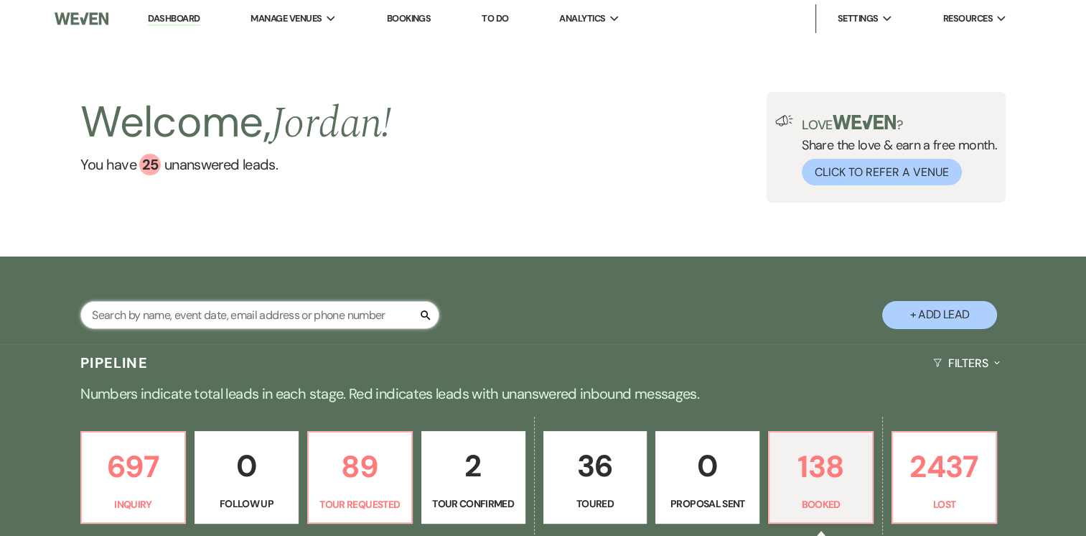
click at [376, 319] on input "text" at bounding box center [259, 315] width 359 height 28
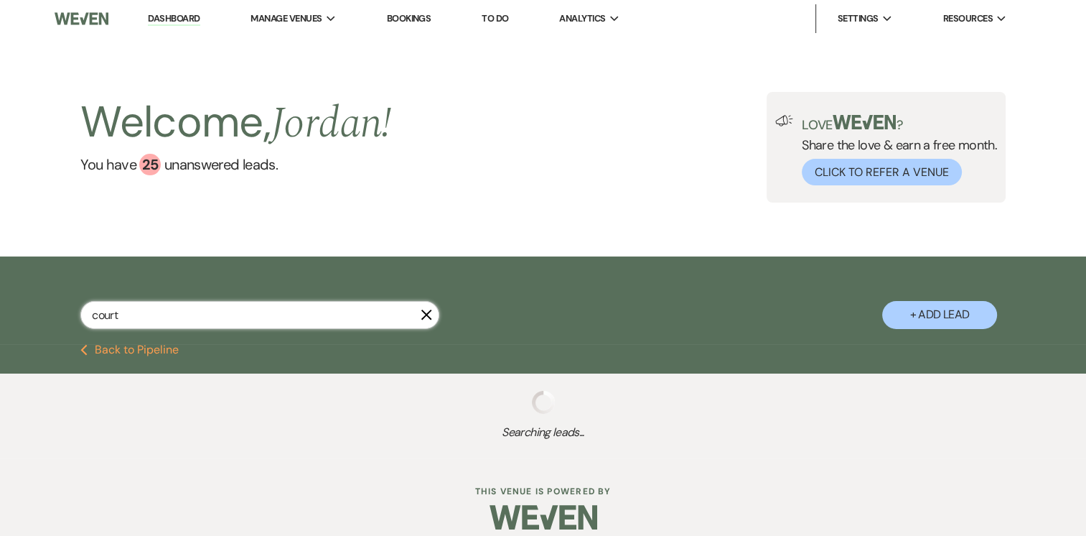
type input "courtn"
select select "2"
select select "8"
select select "7"
select select "8"
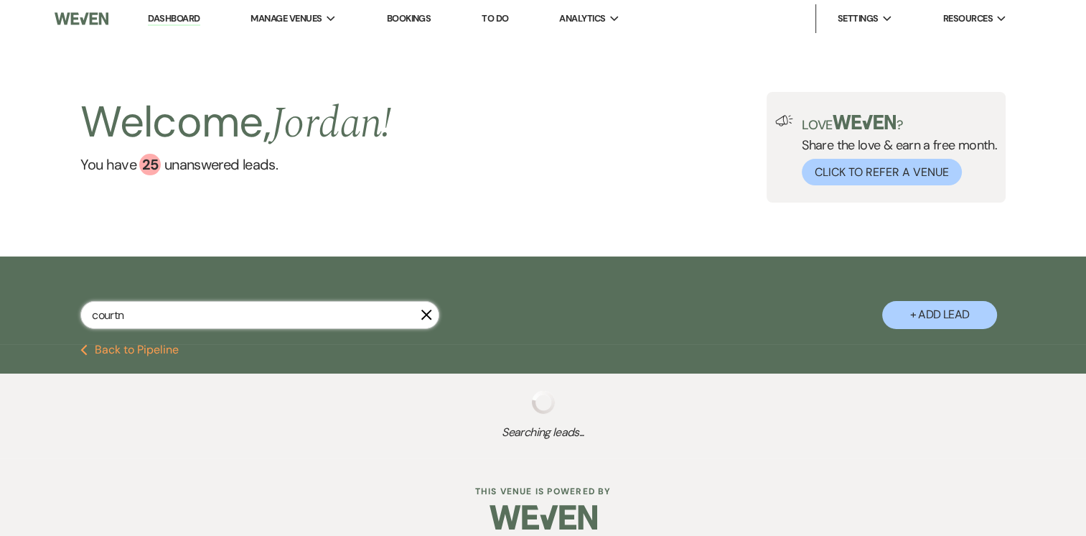
select select "8"
select select "5"
select select "8"
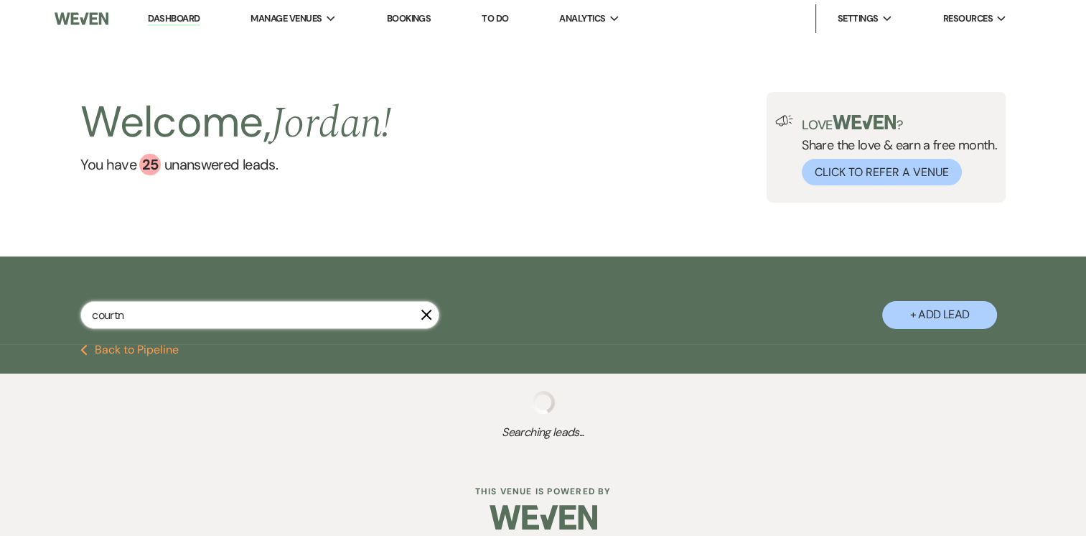
select select "8"
select select "4"
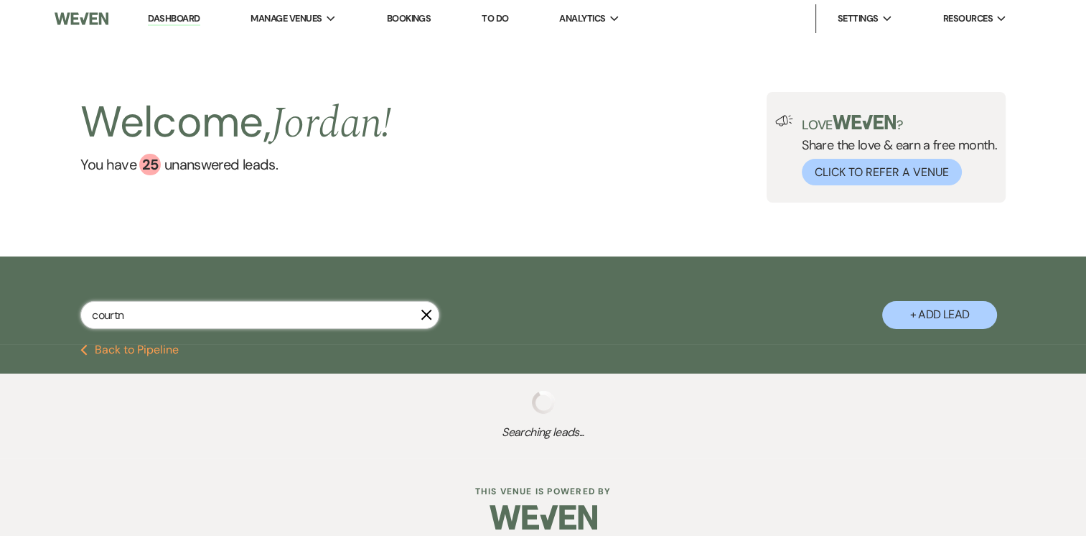
select select "8"
select select "5"
select select "8"
select select "4"
type input "[PERSON_NAME]"
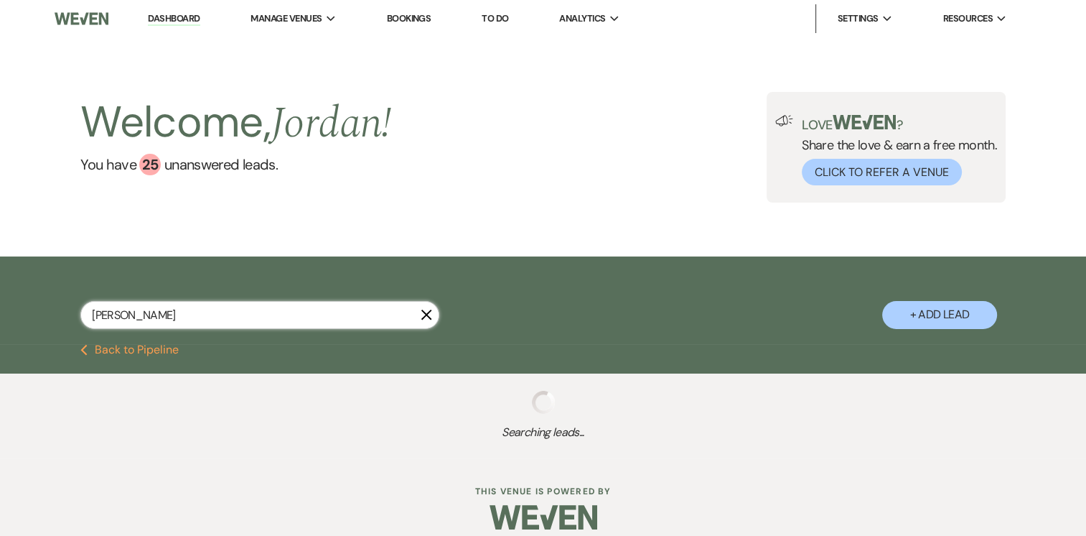
select select "2"
select select "8"
select select "7"
select select "8"
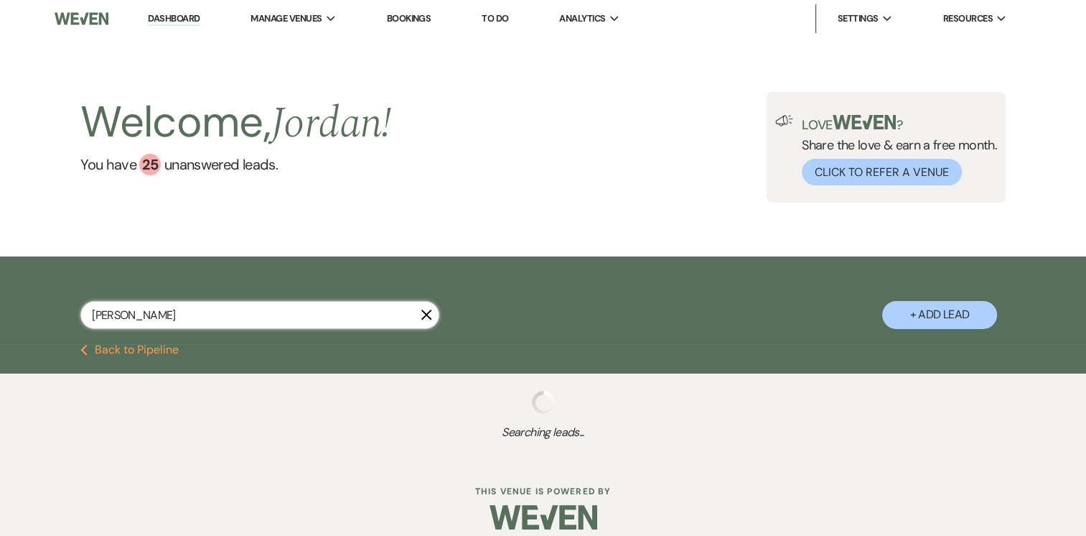
select select "8"
select select "5"
select select "8"
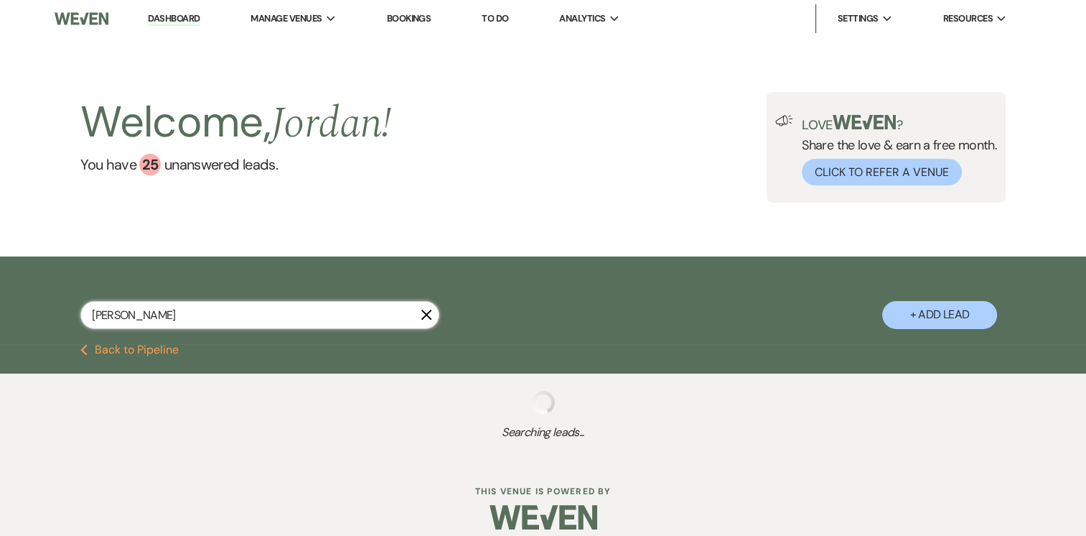
select select "8"
select select "4"
select select "8"
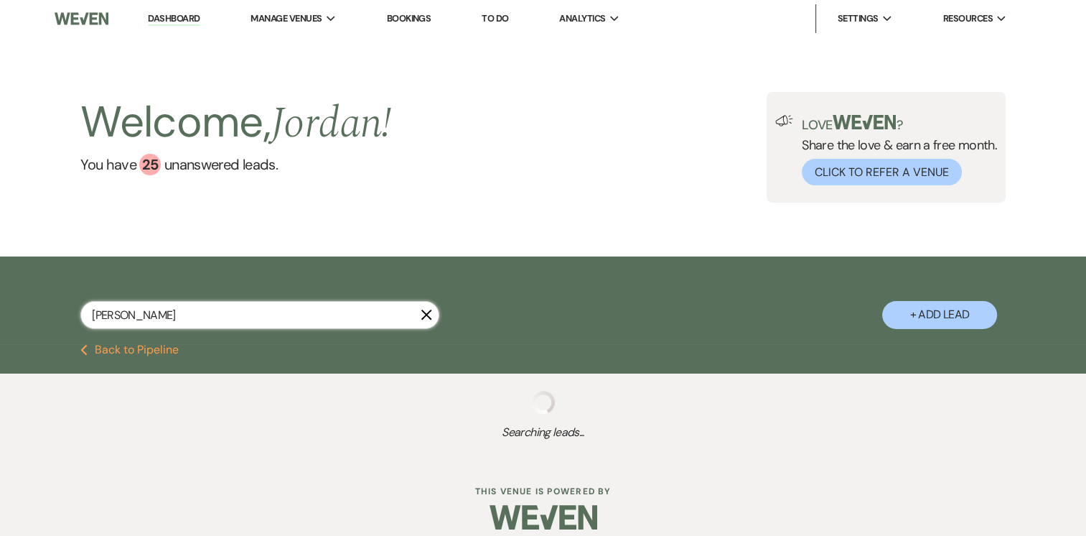
select select "5"
select select "8"
select select "4"
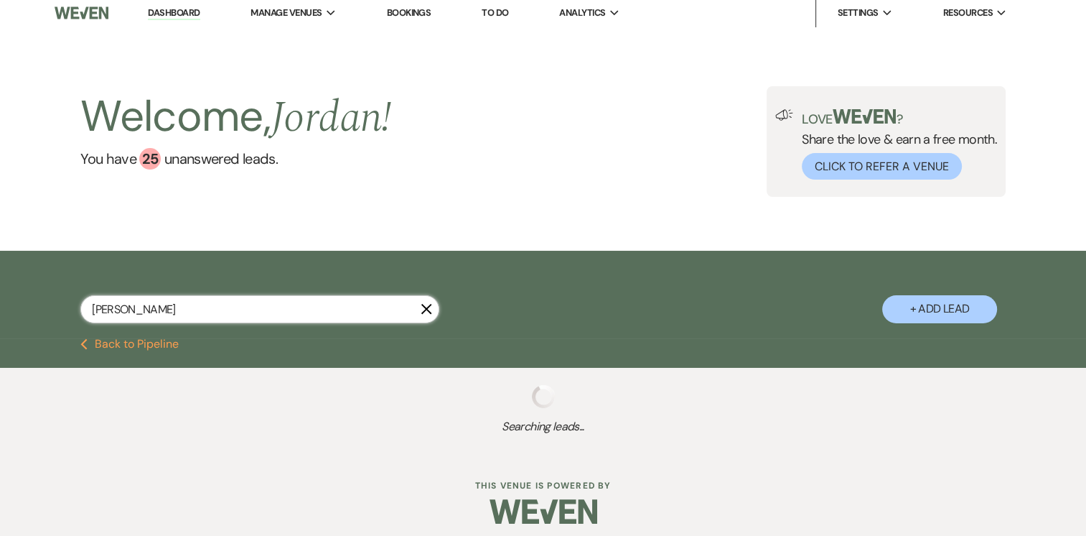
scroll to position [14, 0]
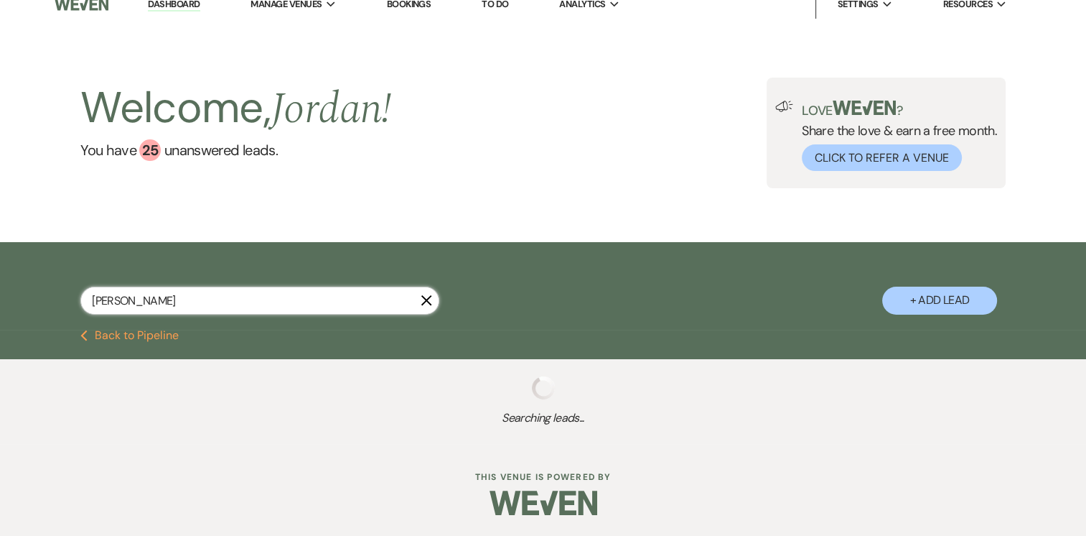
select select "2"
select select "8"
select select "7"
select select "8"
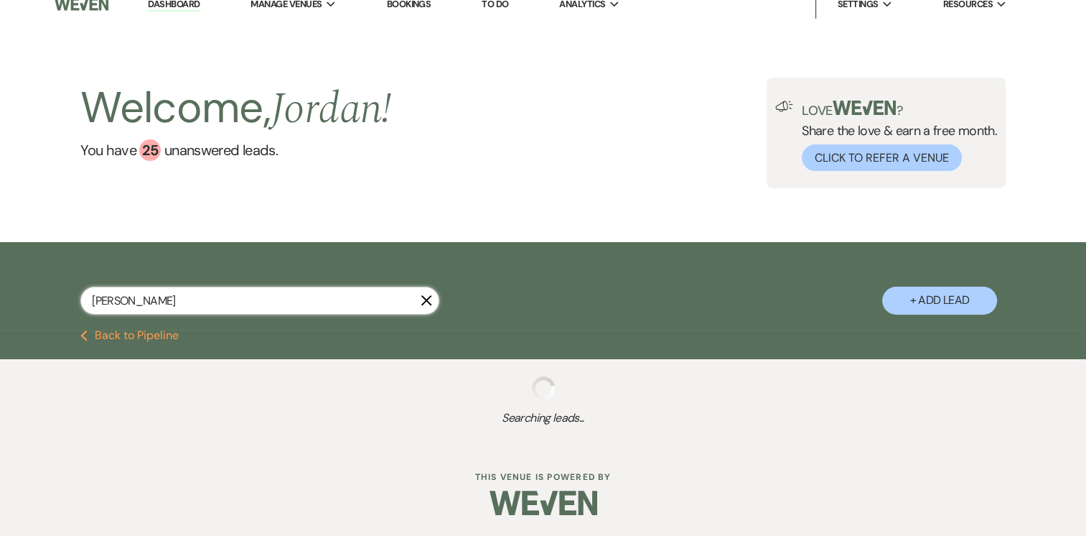
select select "8"
select select "5"
select select "8"
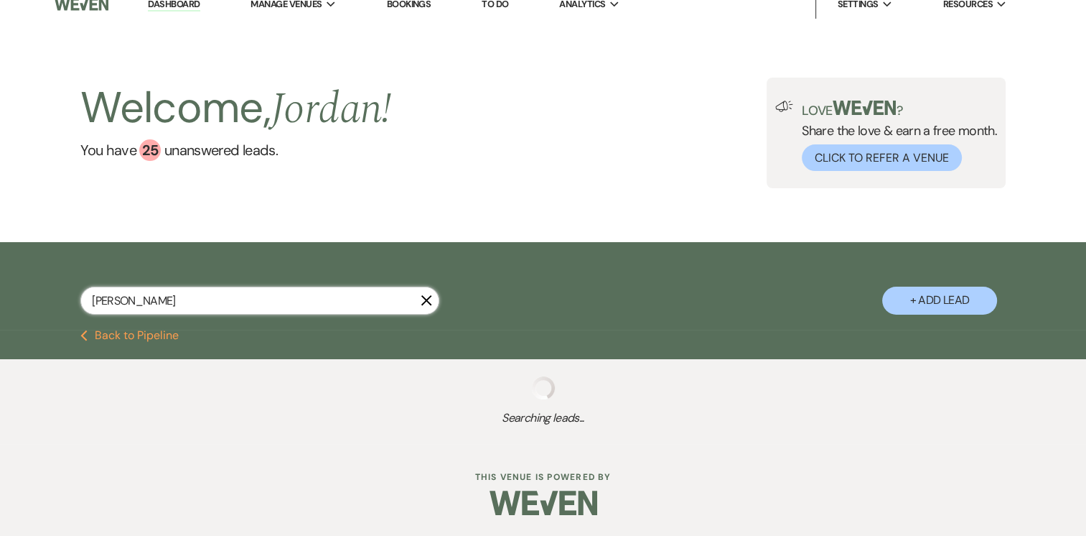
select select "8"
select select "4"
select select "8"
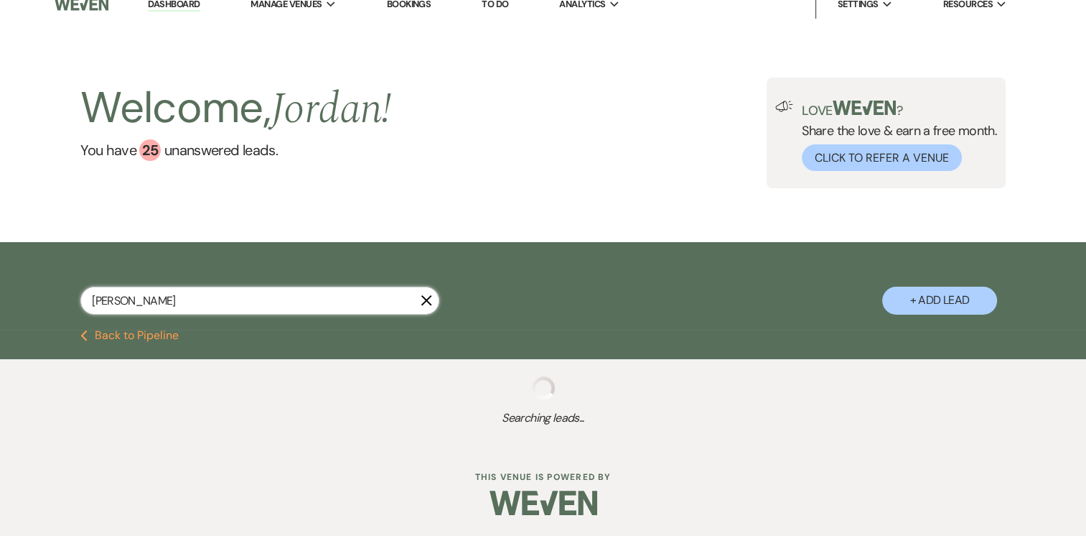
select select "5"
select select "8"
select select "4"
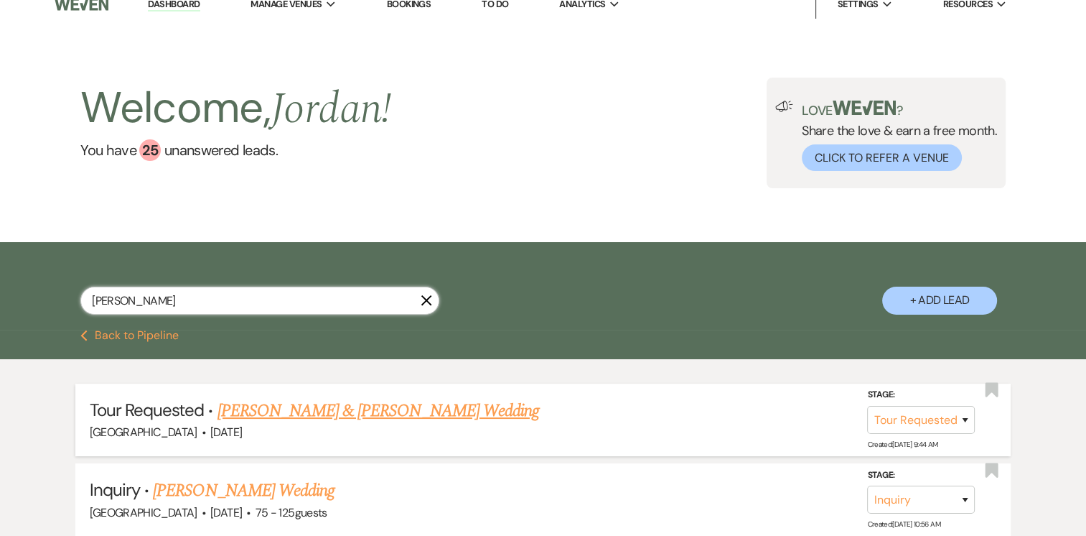
type input "[PERSON_NAME]"
click at [353, 413] on link "[PERSON_NAME] & [PERSON_NAME] Wedding" at bounding box center [379, 411] width 322 height 26
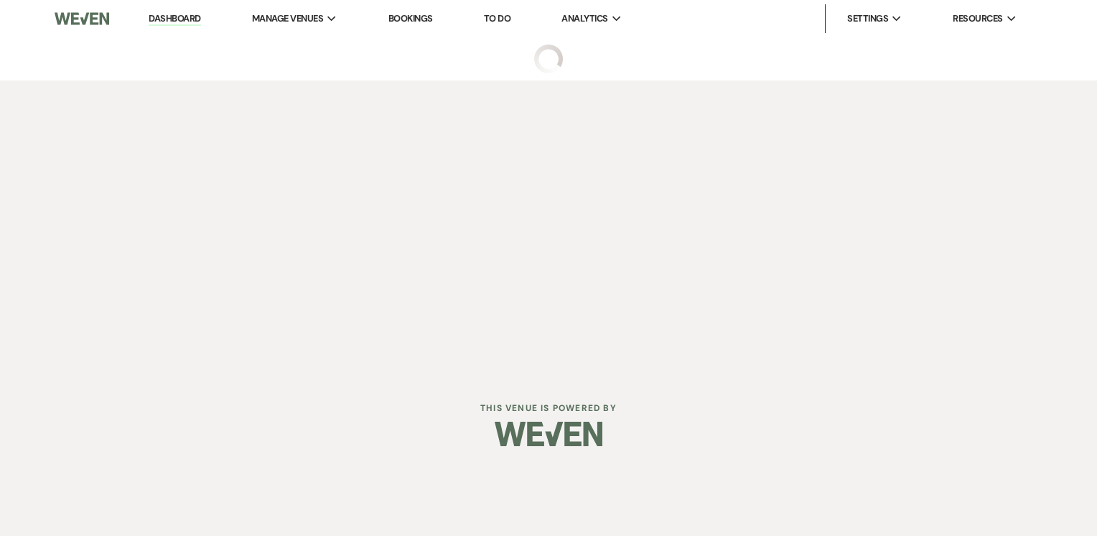
select select "2"
select select "5"
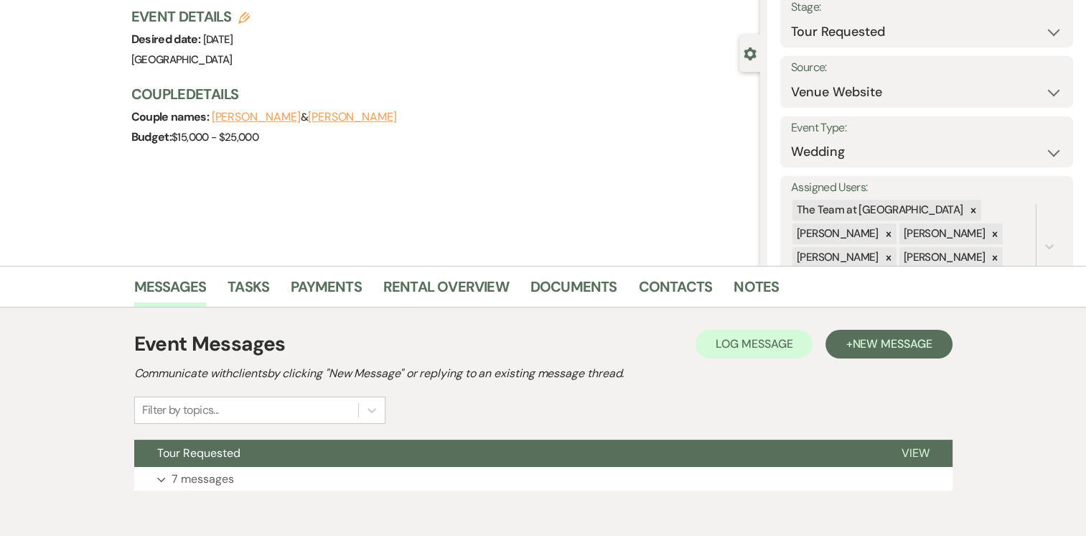
scroll to position [163, 0]
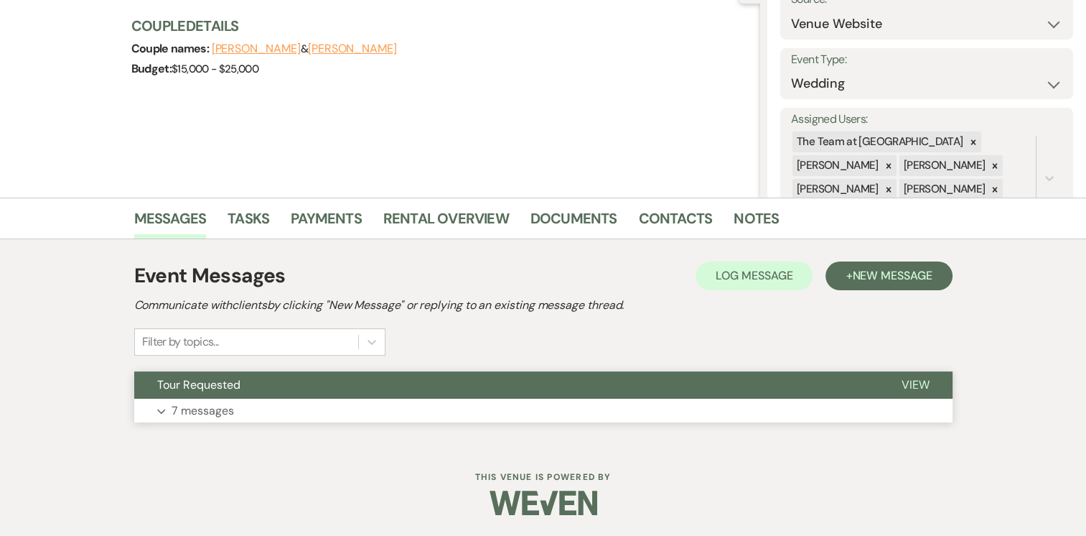
click at [170, 414] on button "Expand 7 messages" at bounding box center [543, 410] width 818 height 24
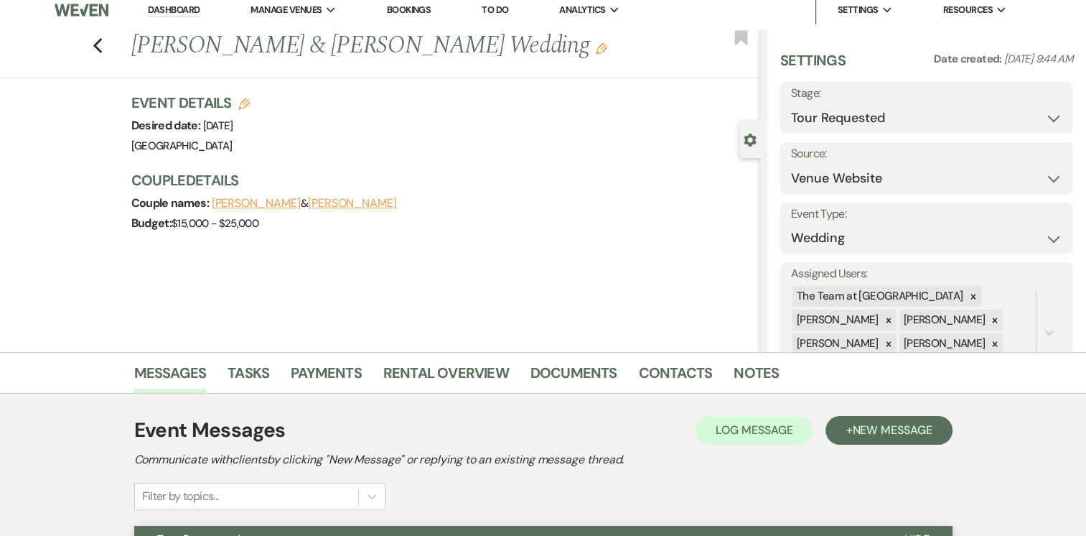
scroll to position [0, 0]
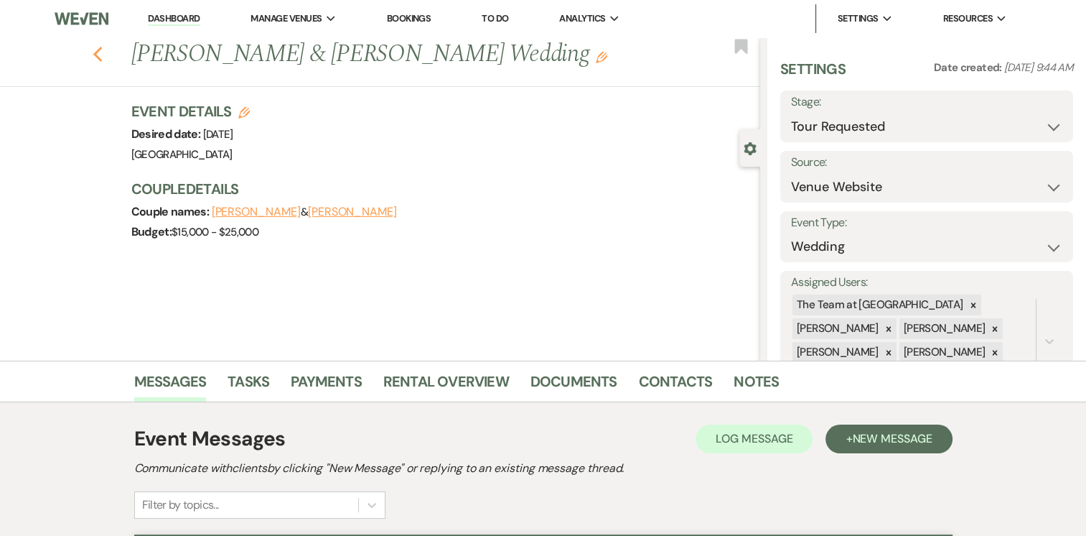
click at [103, 50] on icon "Previous" at bounding box center [98, 54] width 11 height 17
select select "2"
select select "8"
select select "7"
select select "8"
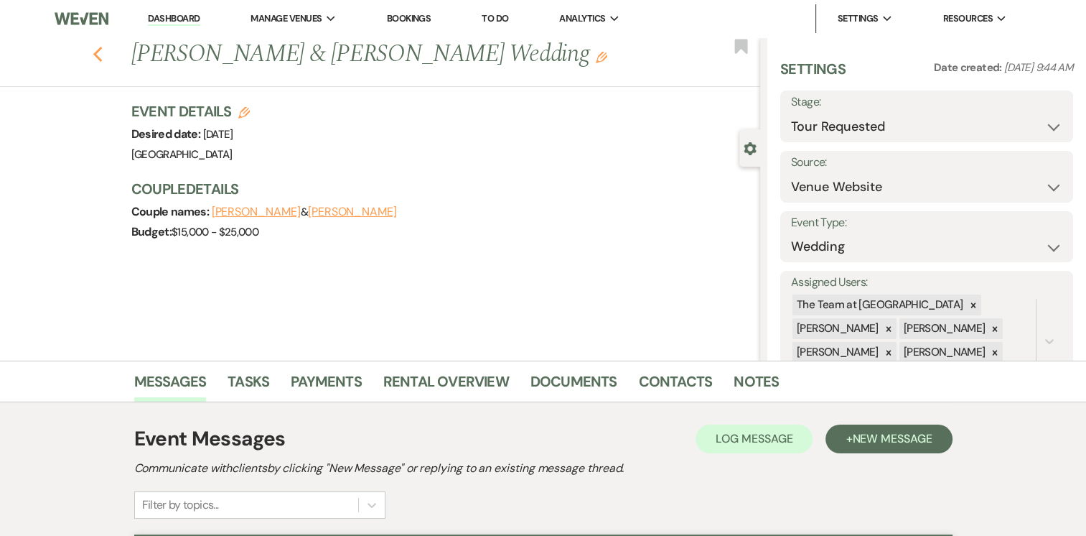
select select "8"
select select "5"
select select "8"
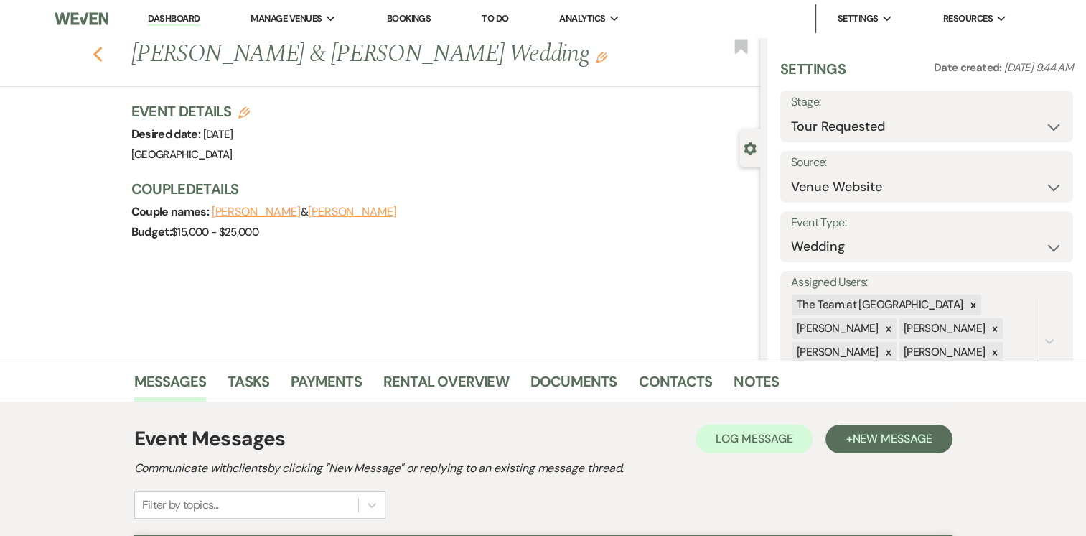
select select "8"
select select "4"
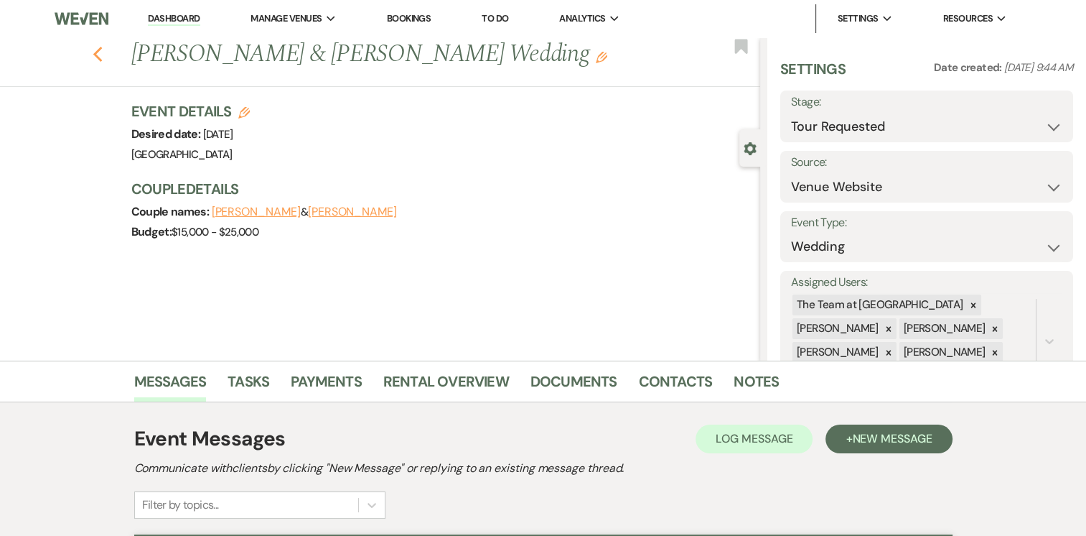
select select "8"
select select "5"
select select "8"
select select "4"
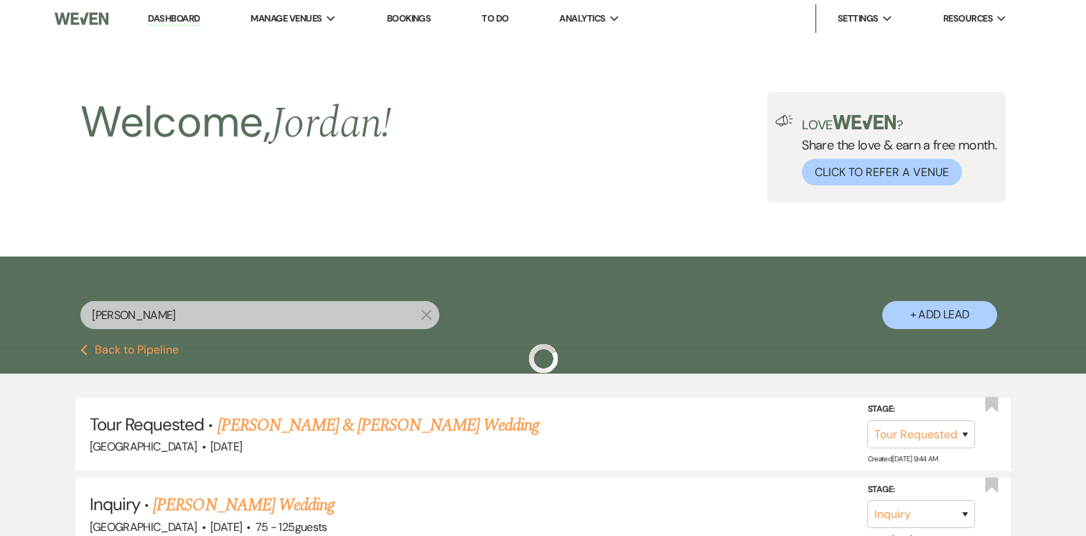
scroll to position [14, 0]
